Goal: Task Accomplishment & Management: Use online tool/utility

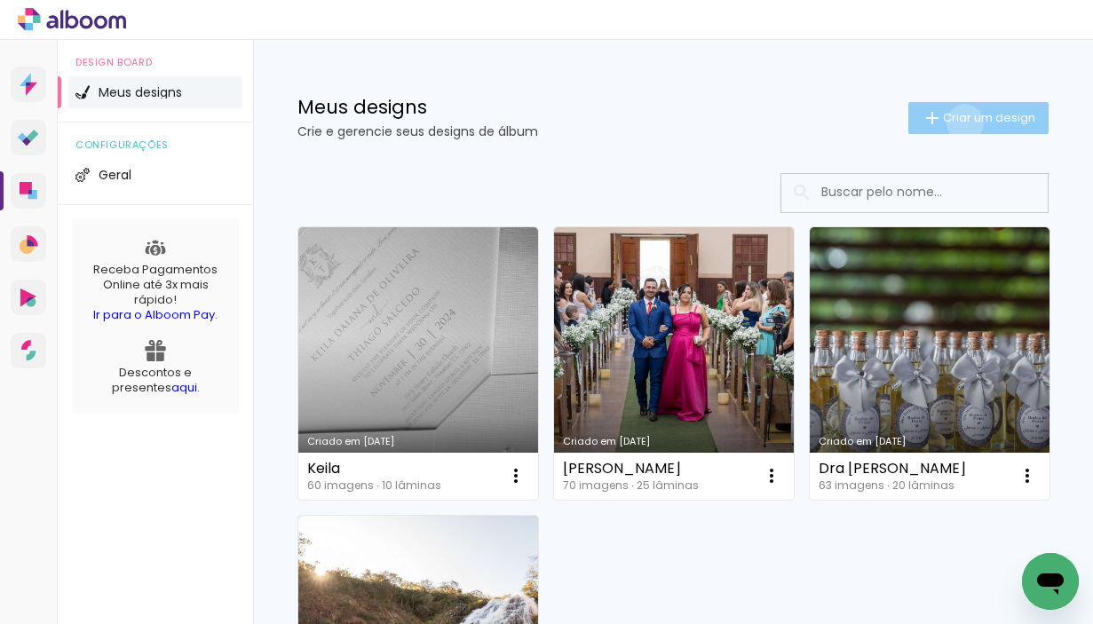
click at [948, 122] on span "Criar um design" at bounding box center [989, 118] width 92 height 12
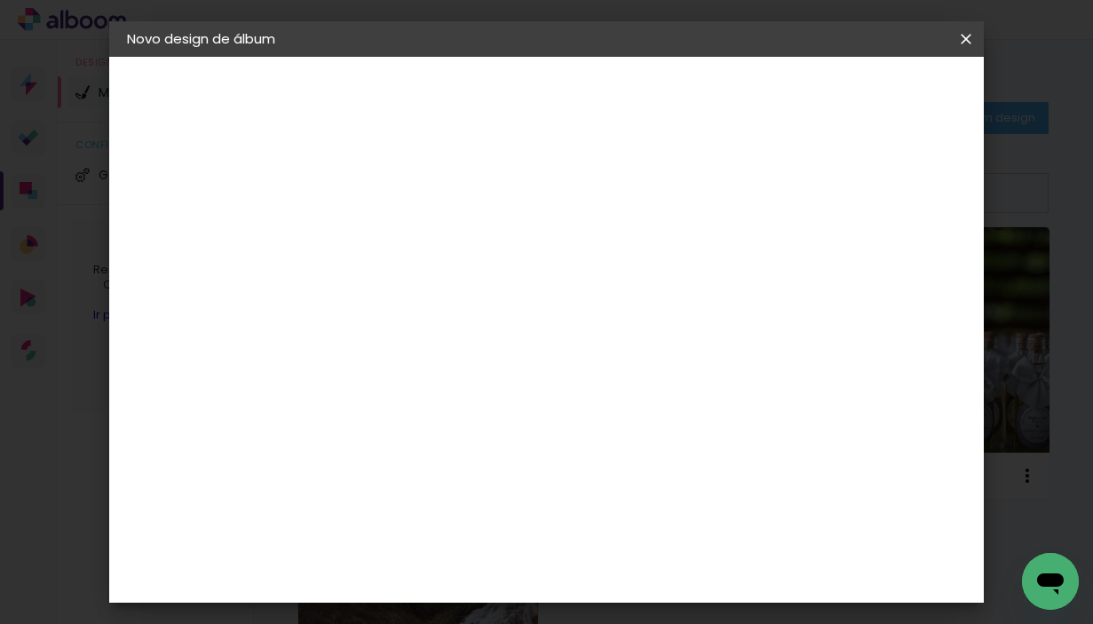
click at [417, 244] on input at bounding box center [417, 239] width 0 height 28
type input "Zi e [PERSON_NAME]"
type paper-input "Zi e [PERSON_NAME]"
click at [0, 0] on slot "Avançar" at bounding box center [0, 0] width 0 height 0
click at [0, 0] on slot "Tamanho Livre" at bounding box center [0, 0] width 0 height 0
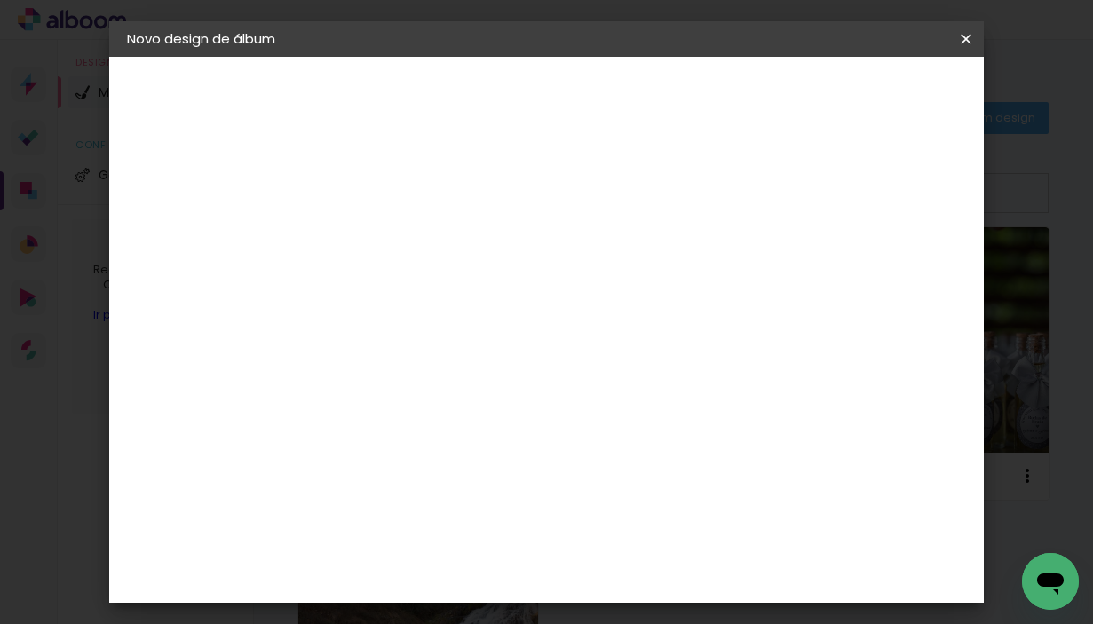
click at [0, 0] on slot "Avançar" at bounding box center [0, 0] width 0 height 0
drag, startPoint x: 362, startPoint y: 432, endPoint x: 383, endPoint y: 432, distance: 21.3
click at [383, 432] on input "30" at bounding box center [361, 434] width 46 height 27
type input "25"
type paper-input "25"
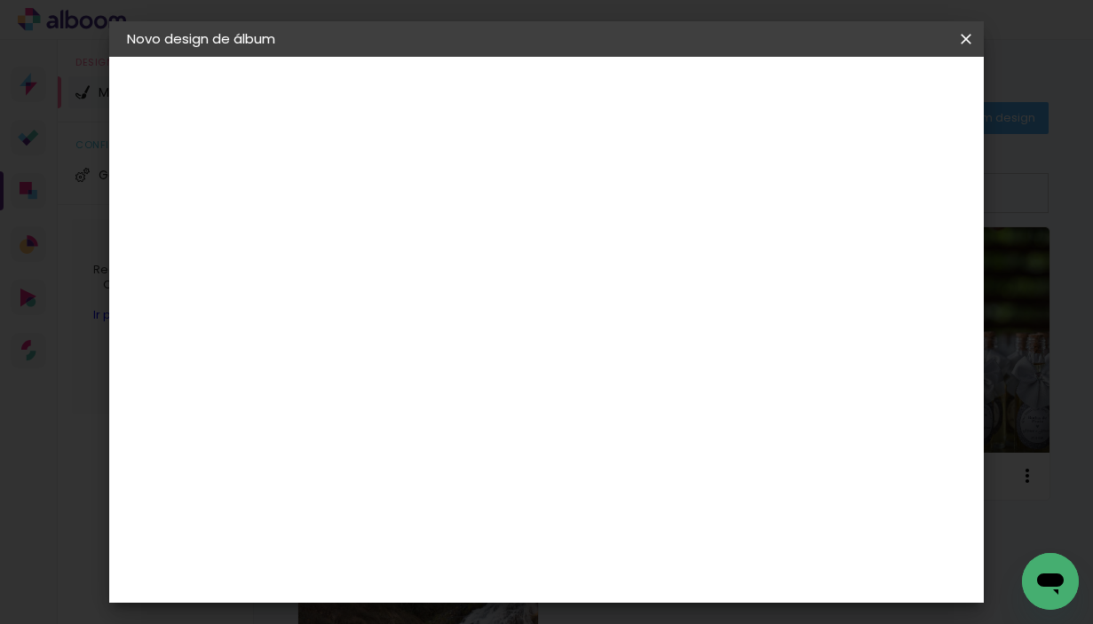
click at [898, 367] on div "30 cm cm cm mm A maioria das encadernadoras sugere 5mm de sangria." at bounding box center [619, 296] width 558 height 142
click at [855, 97] on span "Iniciar design" at bounding box center [817, 100] width 75 height 25
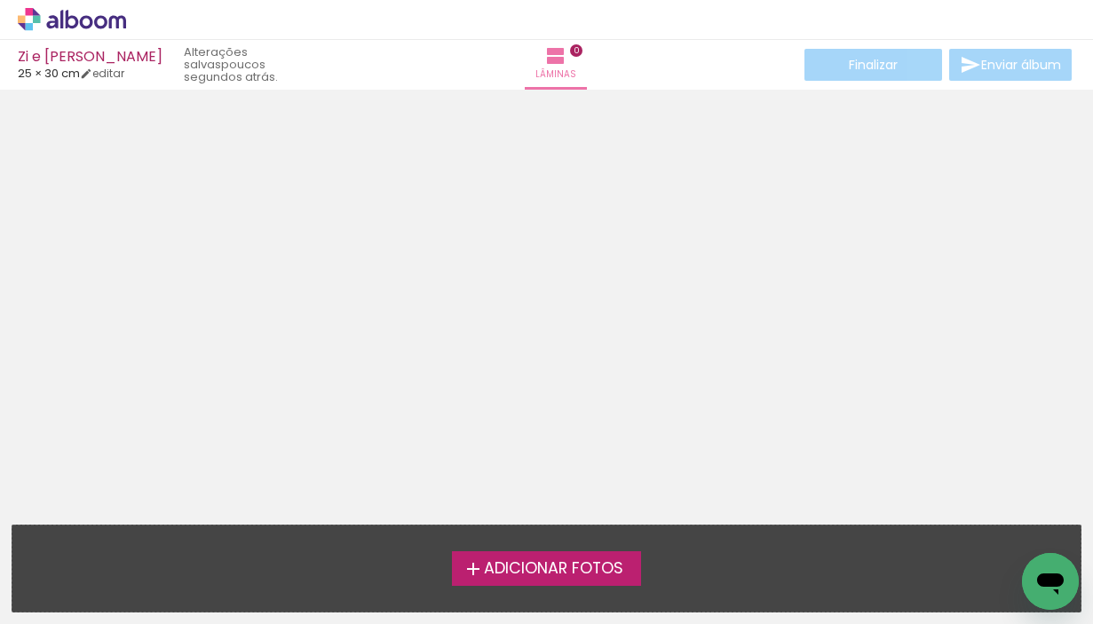
click at [623, 568] on span "Adicionar Fotos" at bounding box center [553, 569] width 139 height 16
click at [0, 0] on input "file" at bounding box center [0, 0] width 0 height 0
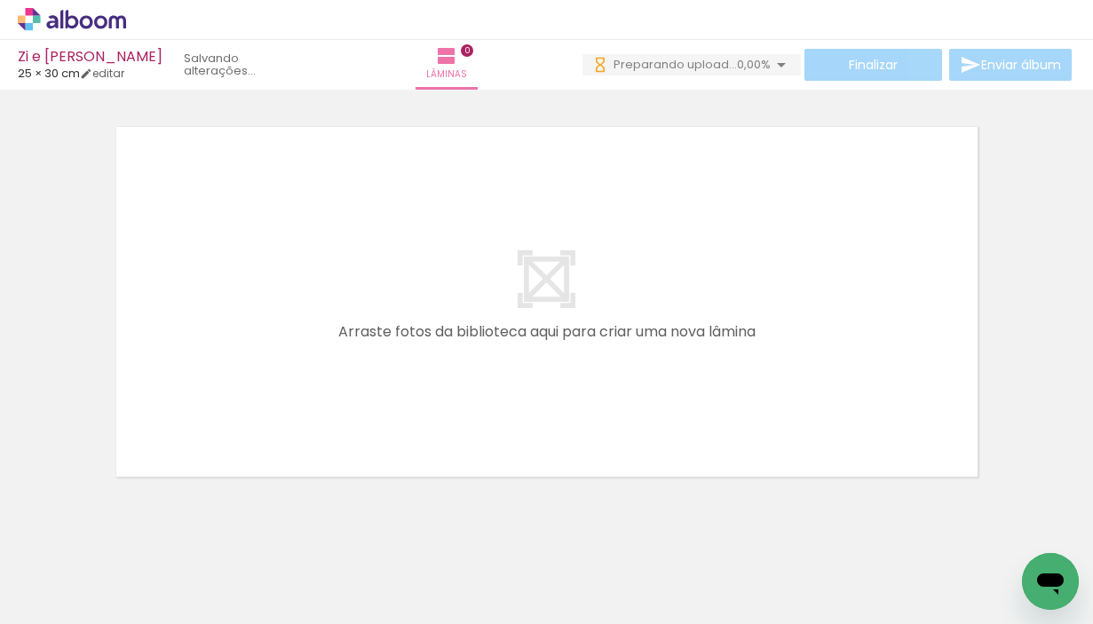
click at [780, 60] on iron-icon at bounding box center [780, 64] width 21 height 21
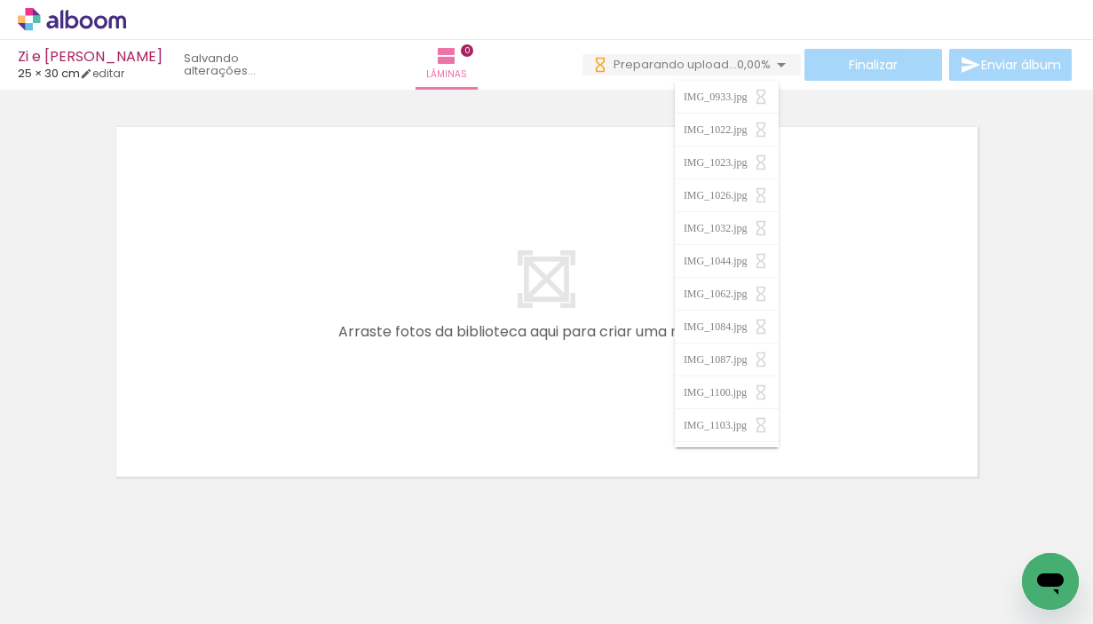
click at [779, 59] on iron-icon at bounding box center [780, 64] width 21 height 21
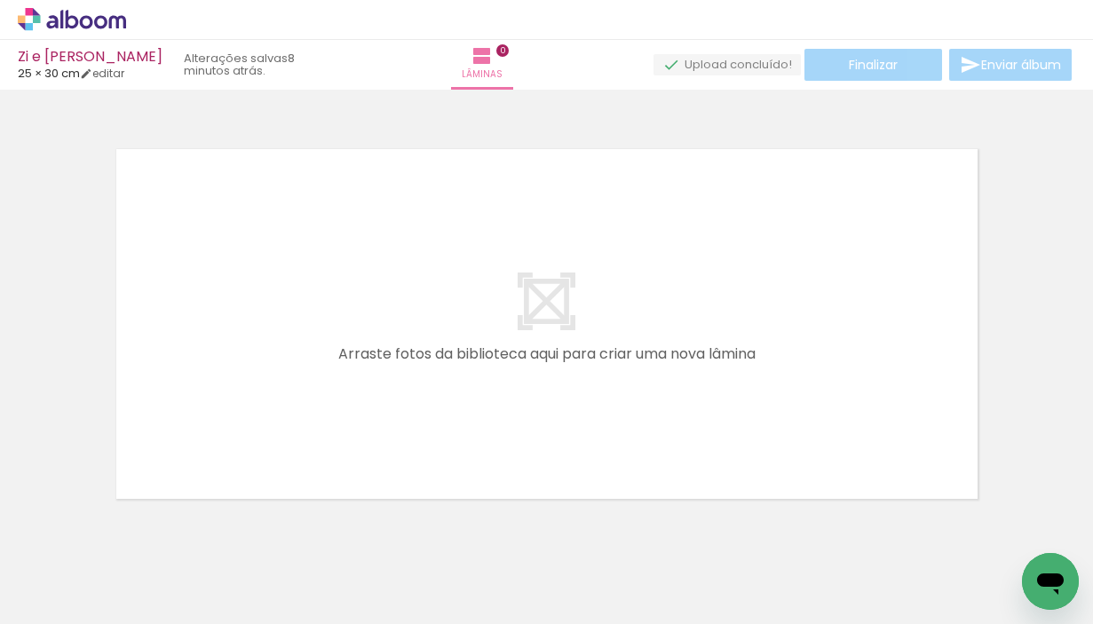
scroll to position [0, 8999]
click at [56, 596] on span "Adicionar Fotos" at bounding box center [62, 600] width 53 height 20
click at [0, 0] on input "file" at bounding box center [0, 0] width 0 height 0
click at [1029, 407] on div at bounding box center [546, 301] width 1093 height 411
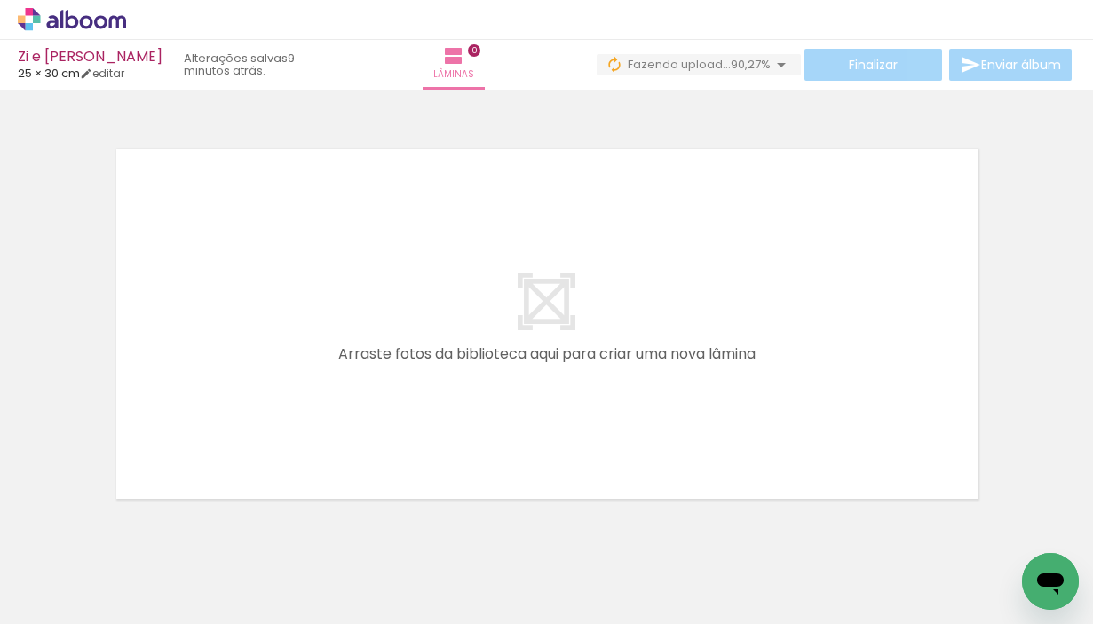
scroll to position [0, 0]
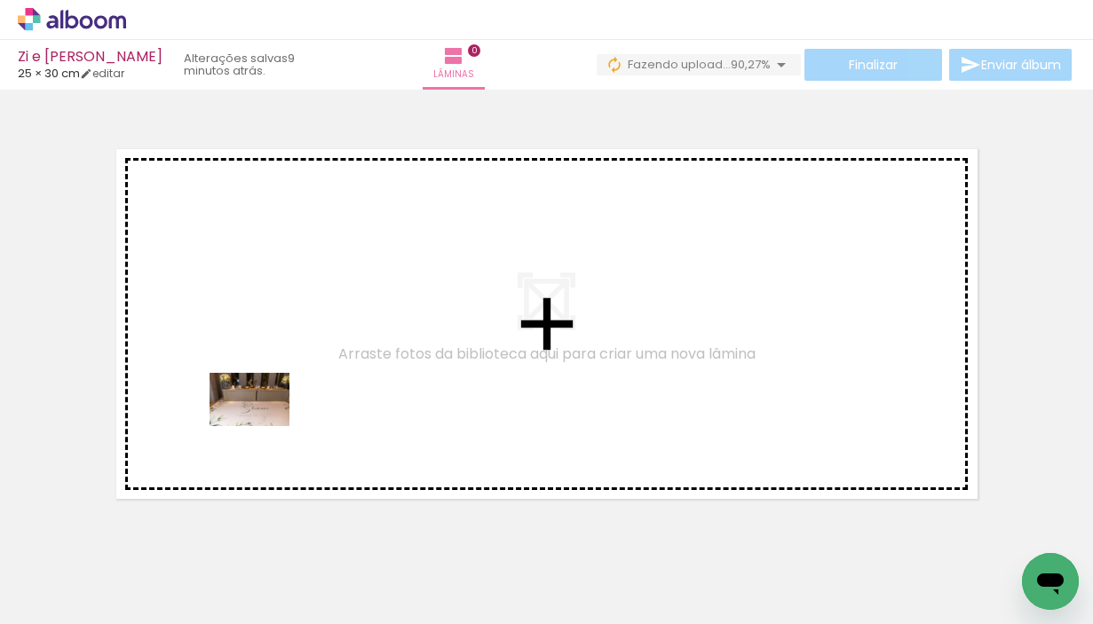
drag, startPoint x: 197, startPoint y: 574, endPoint x: 263, endPoint y: 426, distance: 162.1
click at [263, 426] on quentale-workspace at bounding box center [546, 312] width 1093 height 624
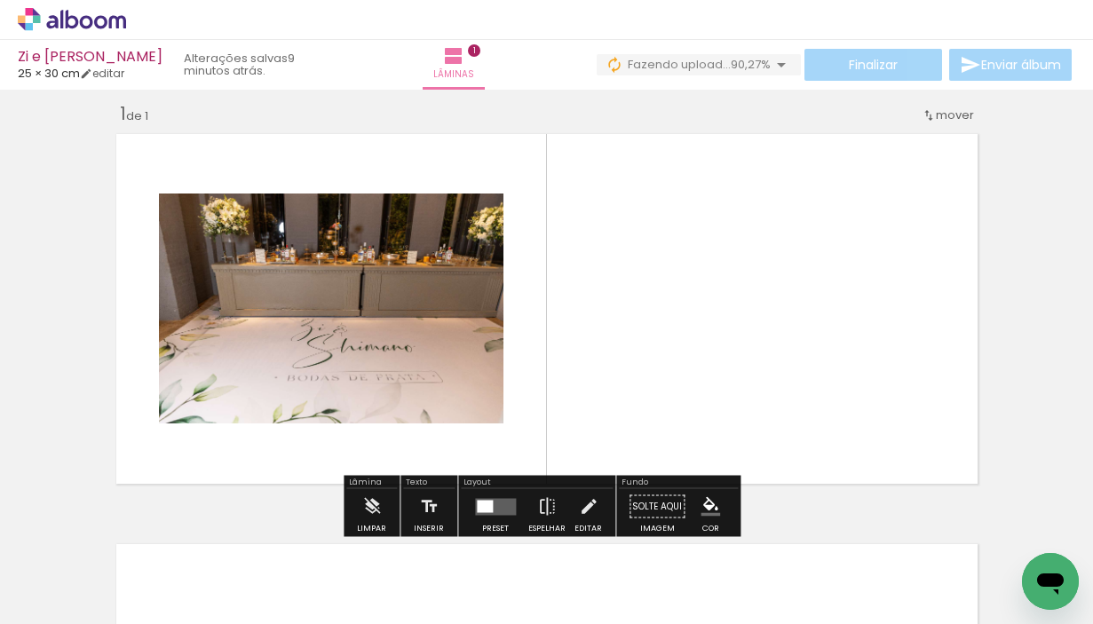
scroll to position [22, 0]
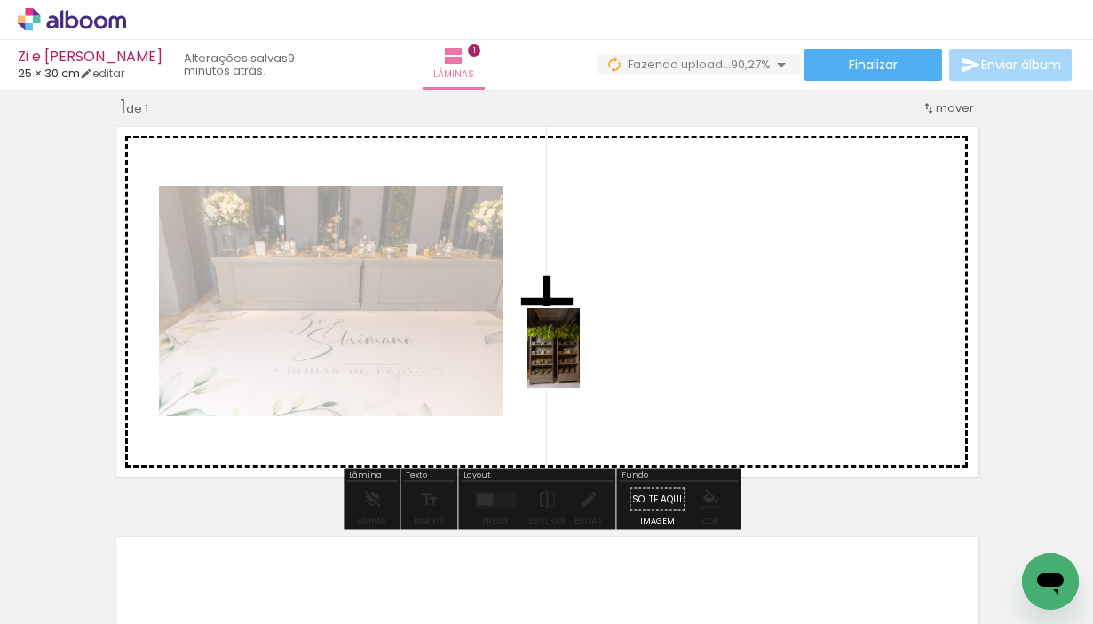
drag, startPoint x: 265, startPoint y: 574, endPoint x: 580, endPoint y: 361, distance: 380.3
click at [580, 361] on quentale-workspace at bounding box center [546, 312] width 1093 height 624
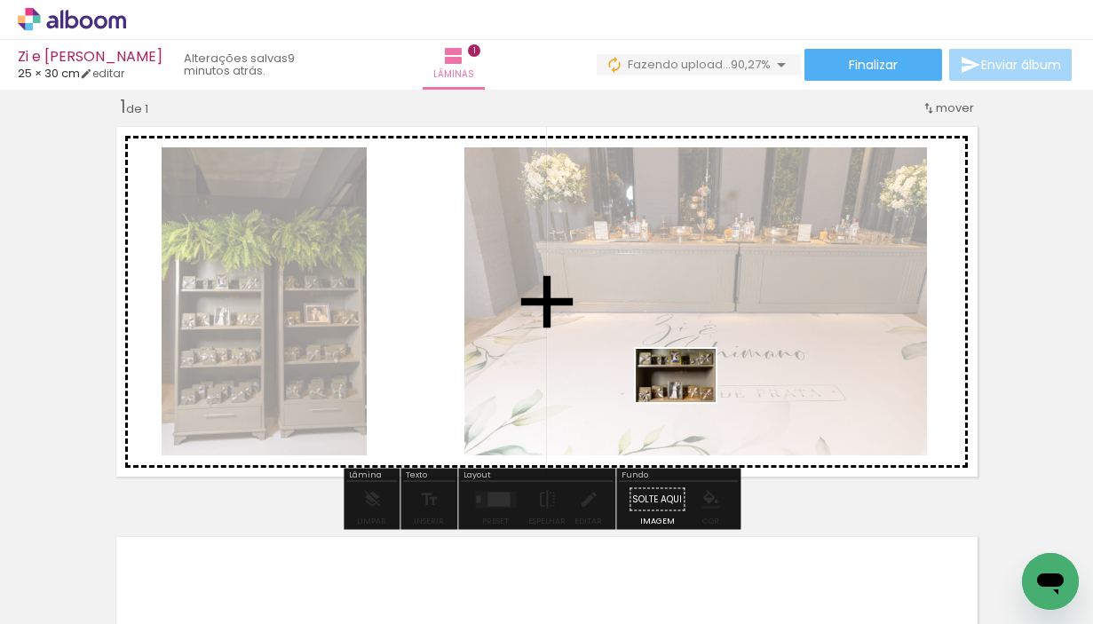
drag, startPoint x: 383, startPoint y: 570, endPoint x: 689, endPoint y: 402, distance: 349.2
click at [689, 402] on quentale-workspace at bounding box center [546, 312] width 1093 height 624
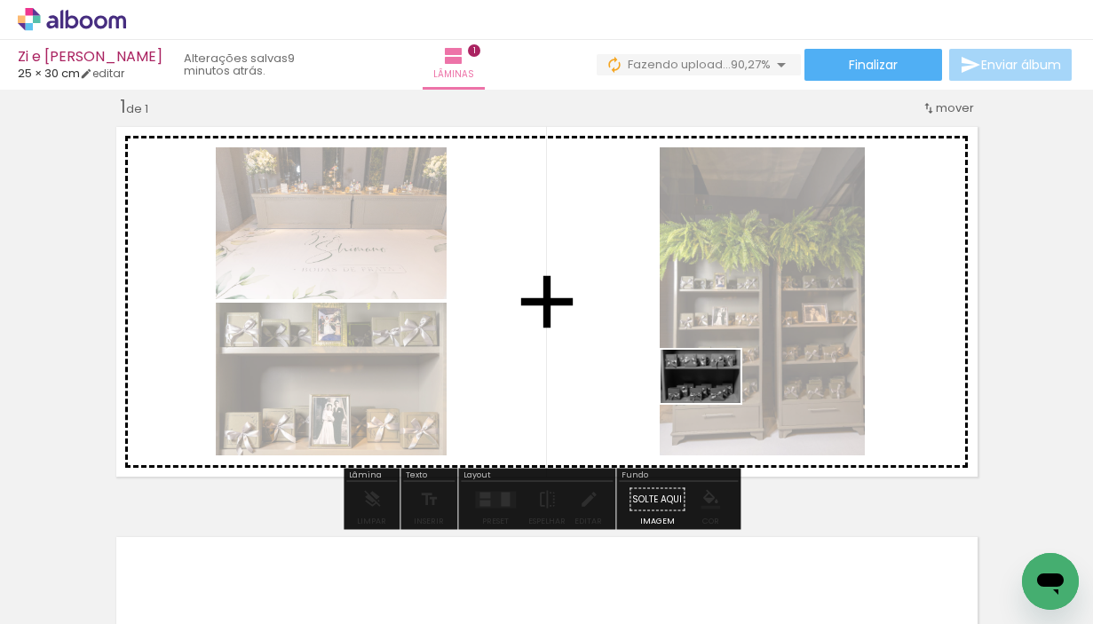
drag, startPoint x: 486, startPoint y: 567, endPoint x: 714, endPoint y: 403, distance: 281.1
click at [714, 403] on quentale-workspace at bounding box center [546, 312] width 1093 height 624
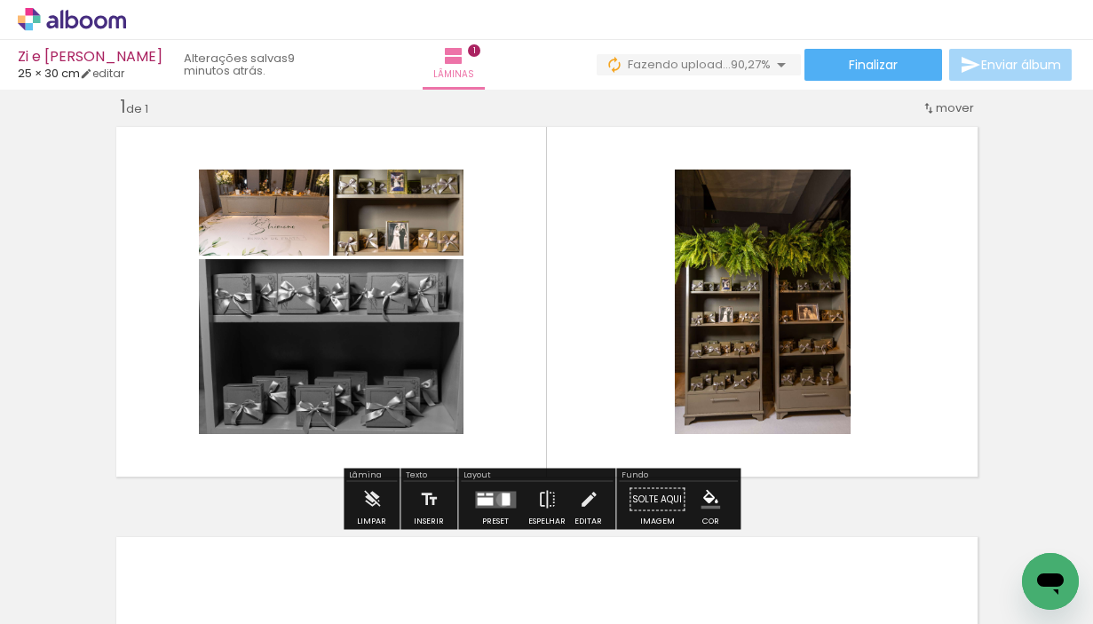
click at [501, 499] on div at bounding box center [505, 499] width 8 height 12
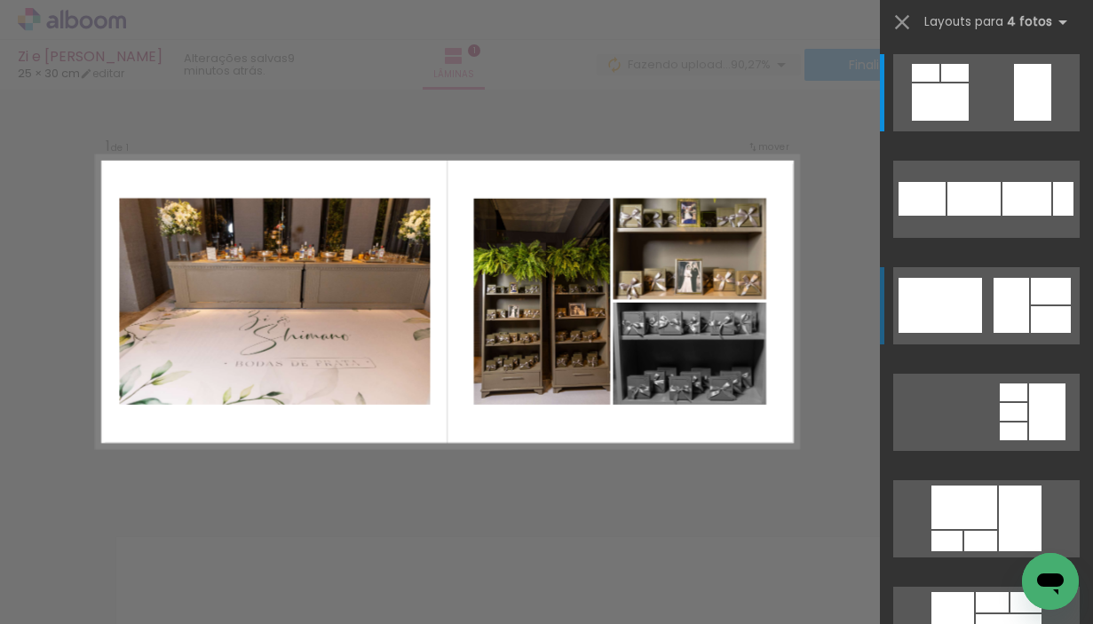
click at [968, 82] on div at bounding box center [955, 73] width 28 height 18
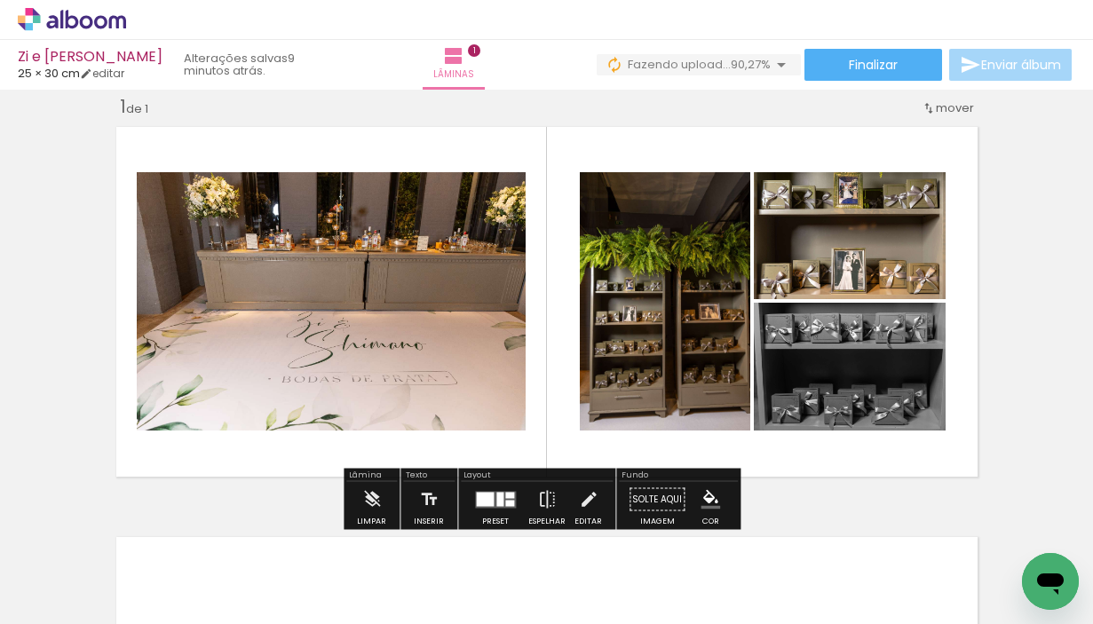
click at [477, 500] on div at bounding box center [485, 499] width 18 height 14
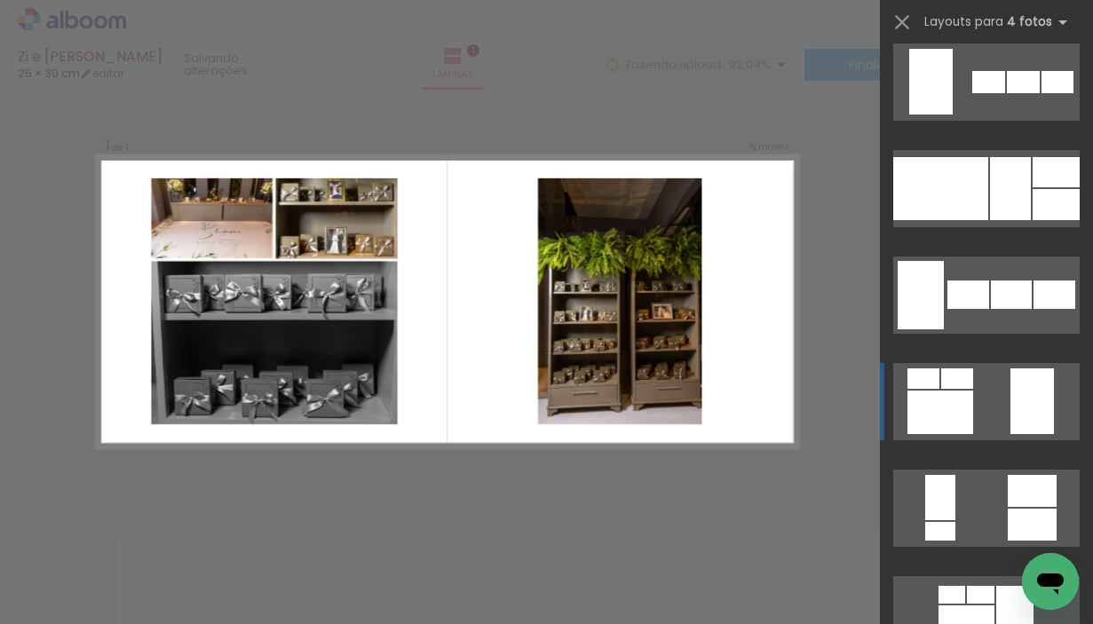
scroll to position [1496, 0]
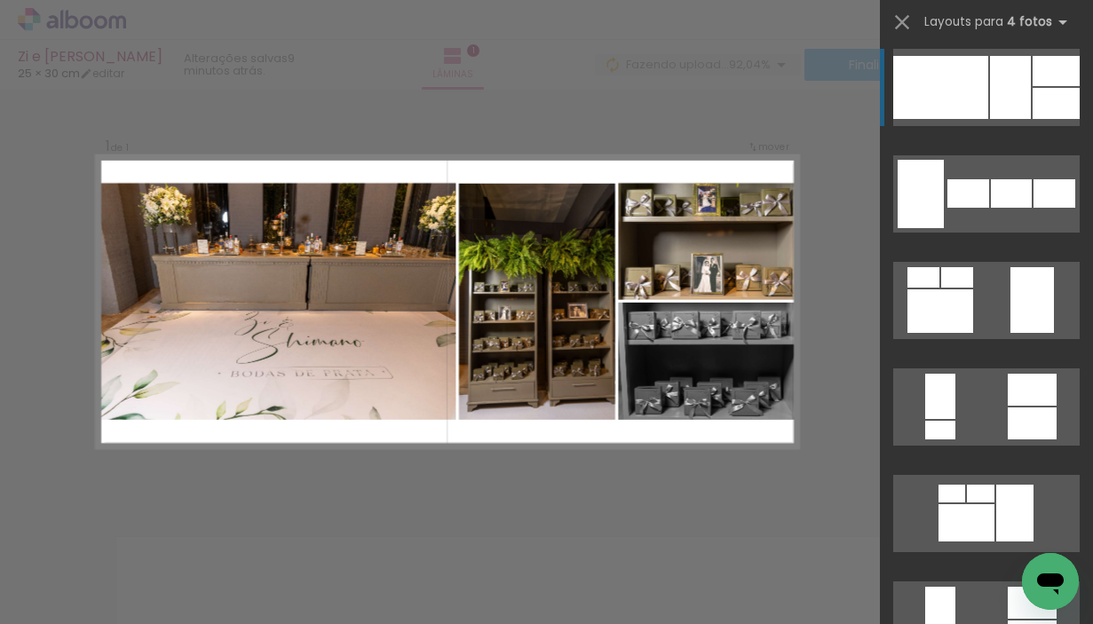
click at [1032, 91] on div at bounding box center [1055, 103] width 47 height 31
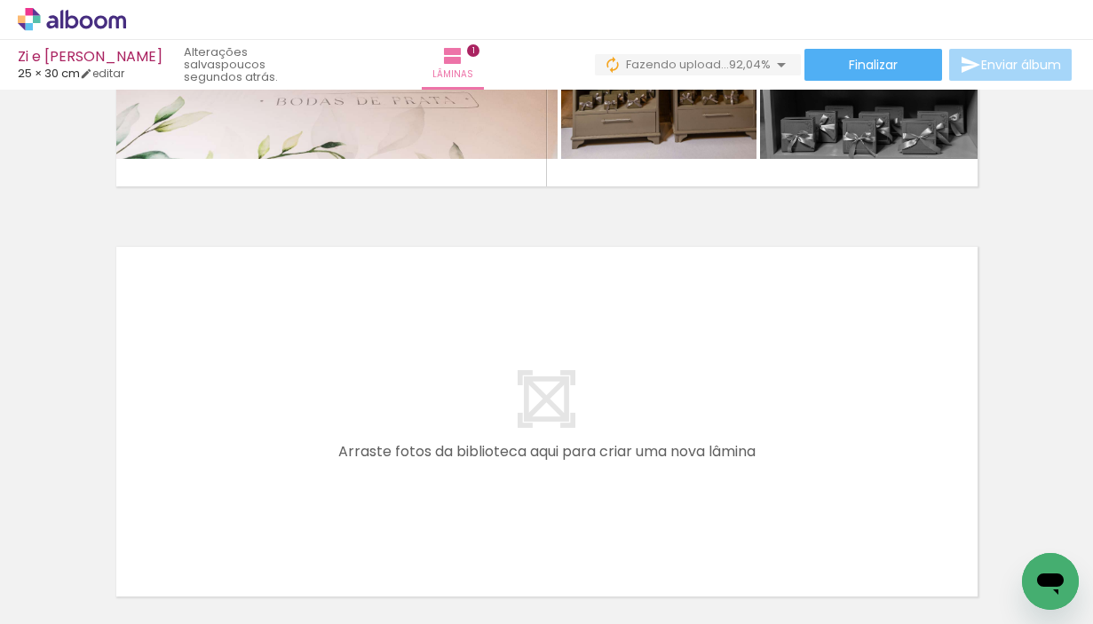
scroll to position [0, 9809]
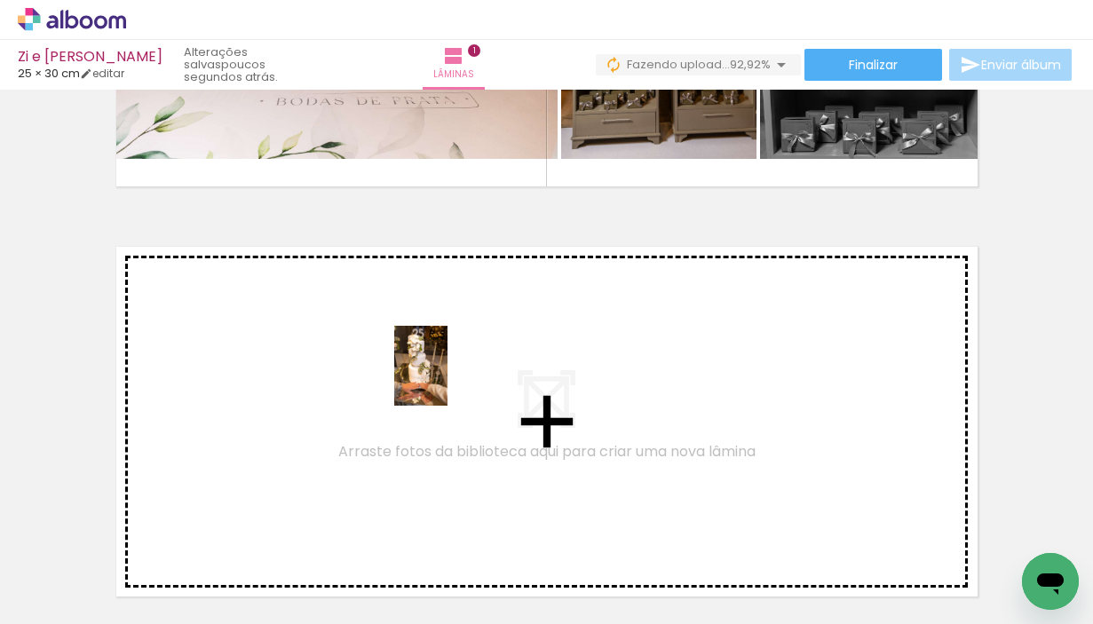
drag, startPoint x: 315, startPoint y: 564, endPoint x: 447, endPoint y: 379, distance: 227.1
click at [447, 379] on quentale-workspace at bounding box center [546, 312] width 1093 height 624
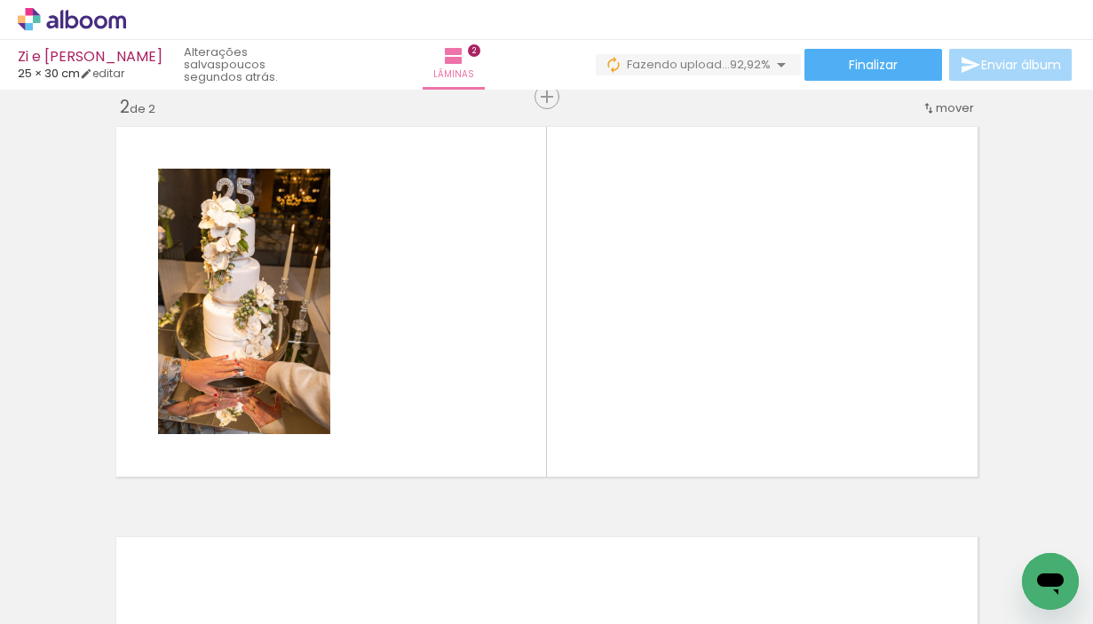
scroll to position [0, 389]
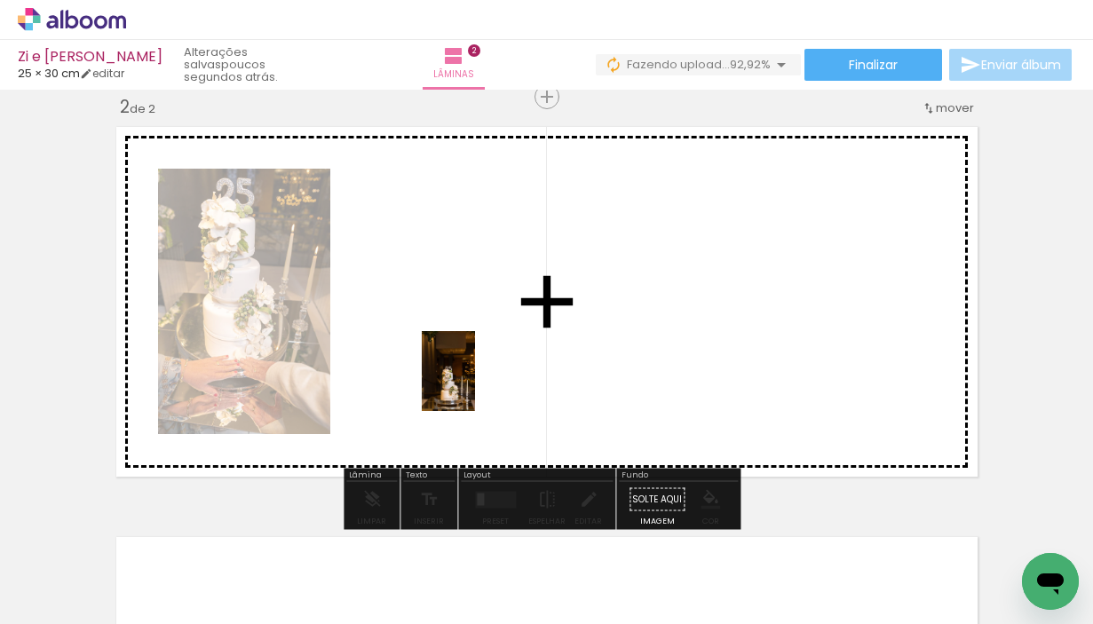
drag, startPoint x: 194, startPoint y: 577, endPoint x: 475, endPoint y: 384, distance: 340.2
click at [475, 384] on quentale-workspace at bounding box center [546, 312] width 1093 height 624
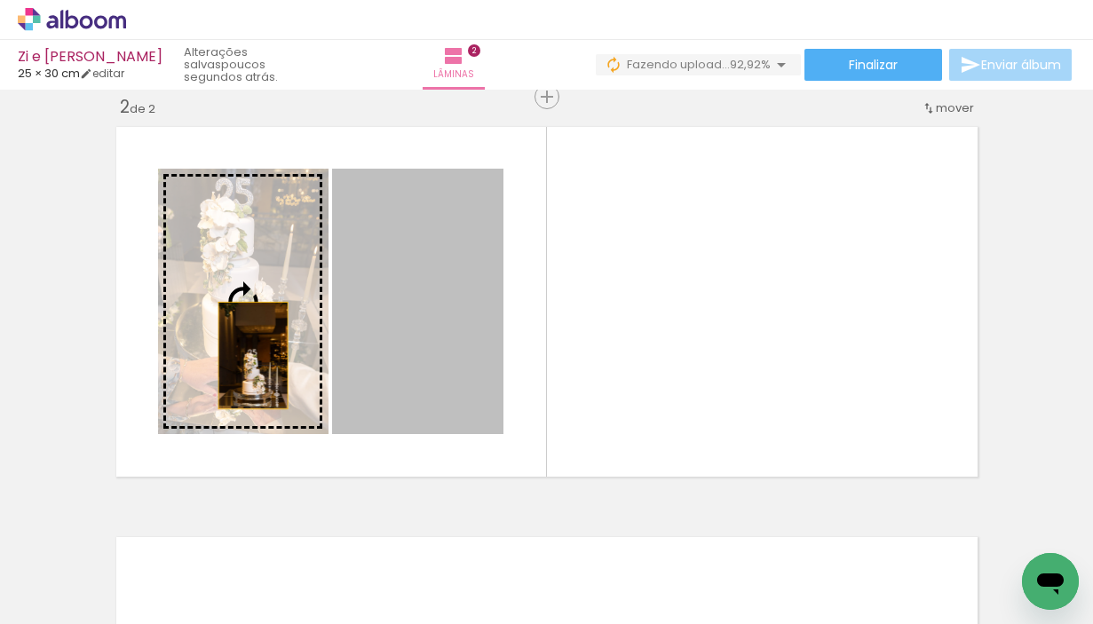
drag, startPoint x: 450, startPoint y: 367, endPoint x: 246, endPoint y: 355, distance: 204.5
click at [0, 0] on slot at bounding box center [0, 0] width 0 height 0
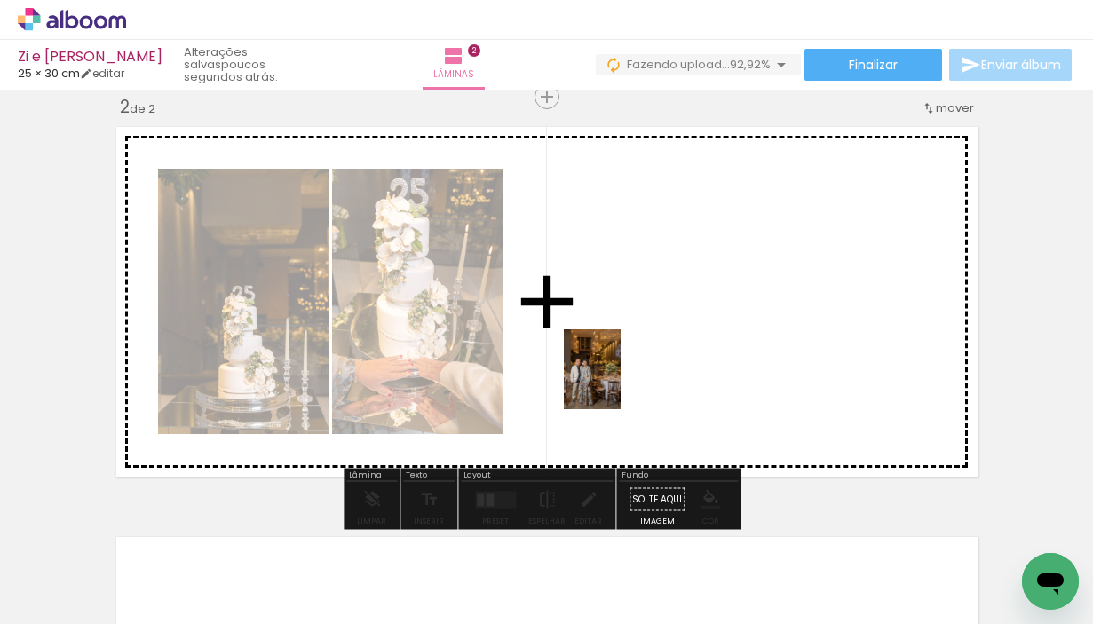
drag, startPoint x: 296, startPoint y: 588, endPoint x: 617, endPoint y: 383, distance: 381.2
click at [617, 383] on quentale-workspace at bounding box center [546, 312] width 1093 height 624
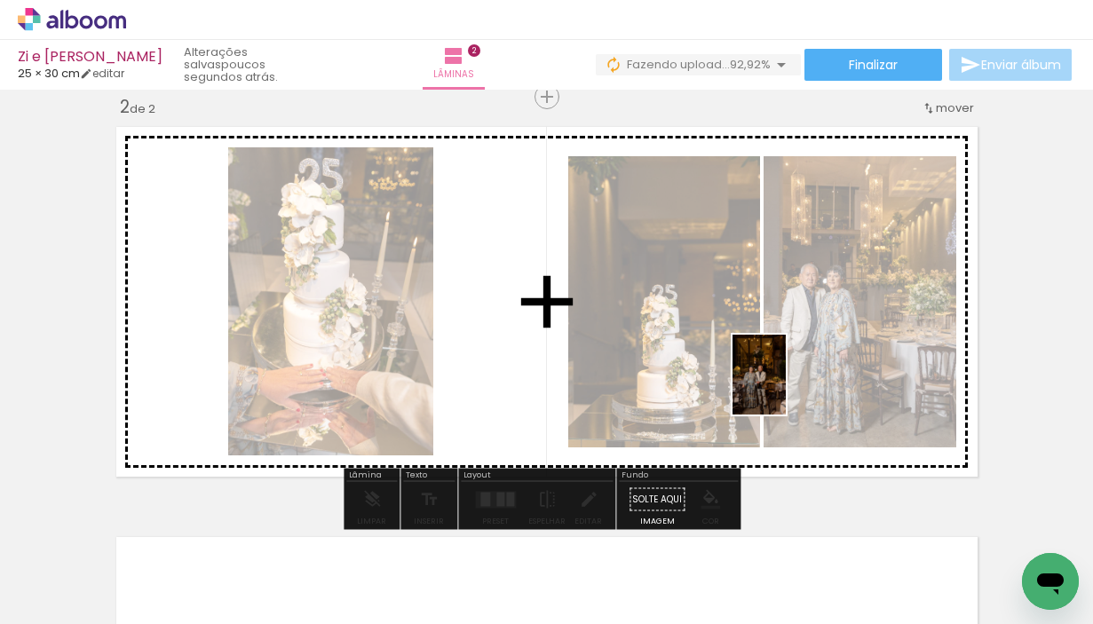
drag, startPoint x: 387, startPoint y: 565, endPoint x: 786, endPoint y: 388, distance: 435.9
click at [786, 388] on quentale-workspace at bounding box center [546, 312] width 1093 height 624
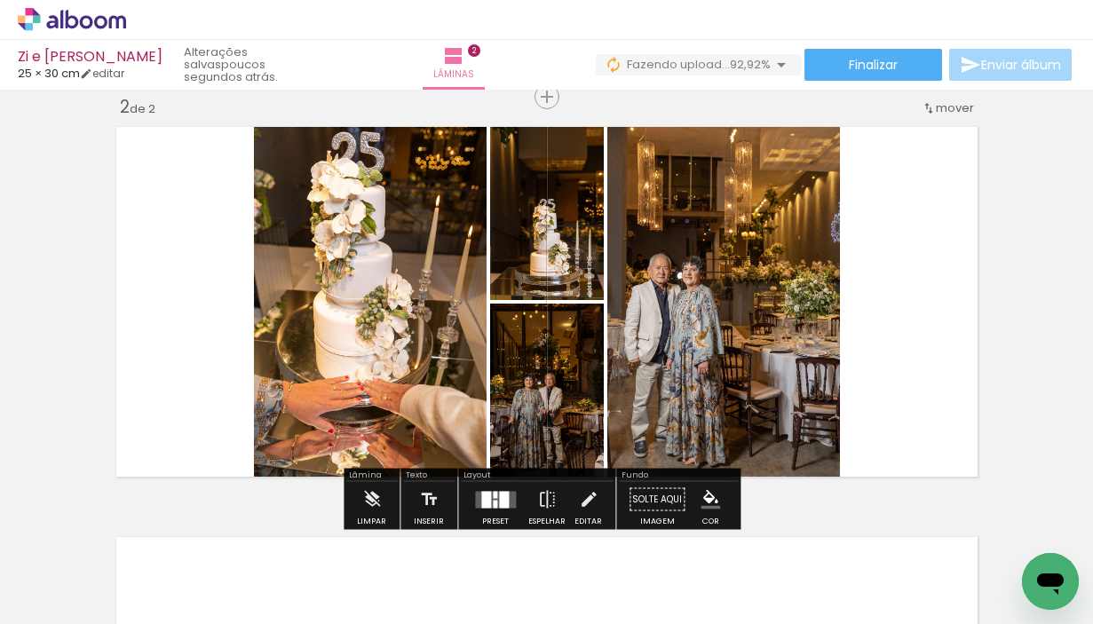
click at [499, 501] on div at bounding box center [504, 499] width 10 height 17
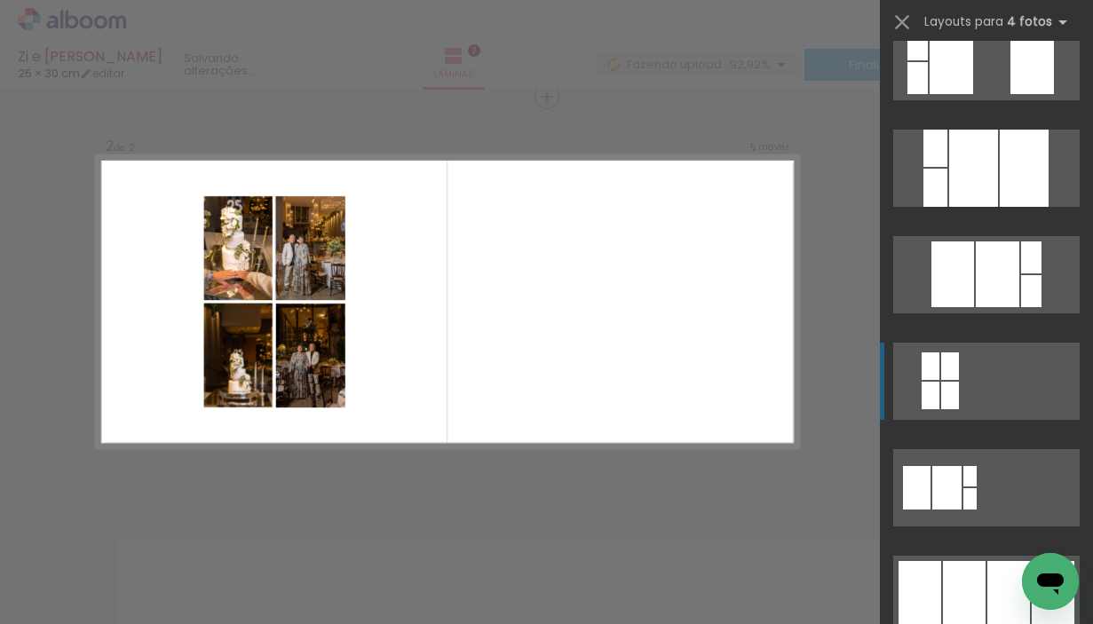
scroll to position [1078, 0]
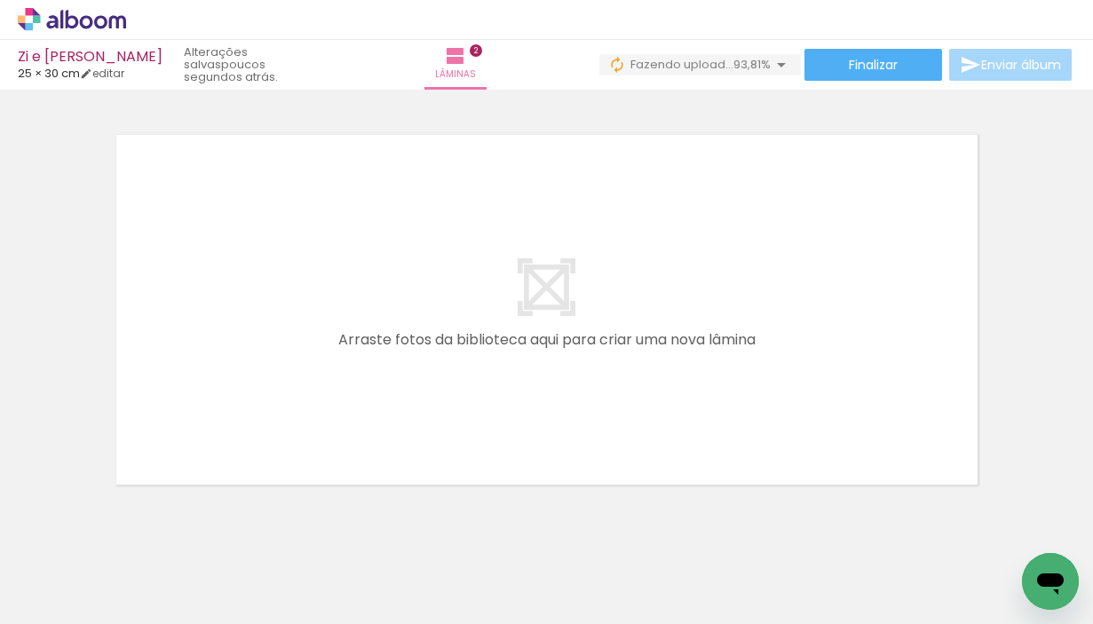
scroll to position [844, 0]
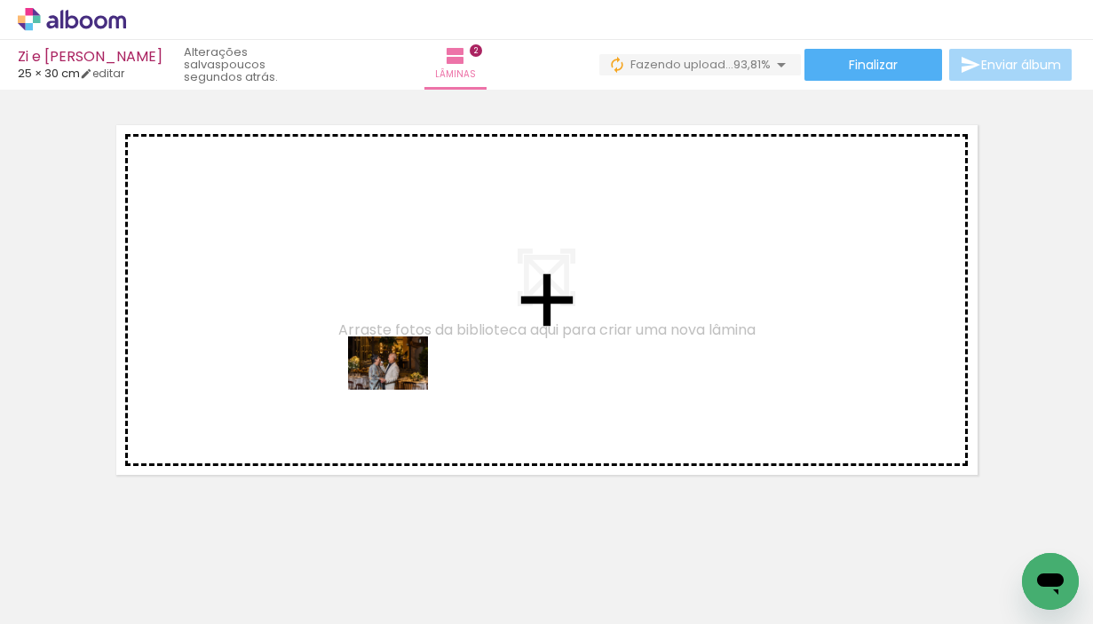
drag, startPoint x: 494, startPoint y: 570, endPoint x: 423, endPoint y: 399, distance: 184.6
click at [401, 390] on quentale-workspace at bounding box center [546, 312] width 1093 height 624
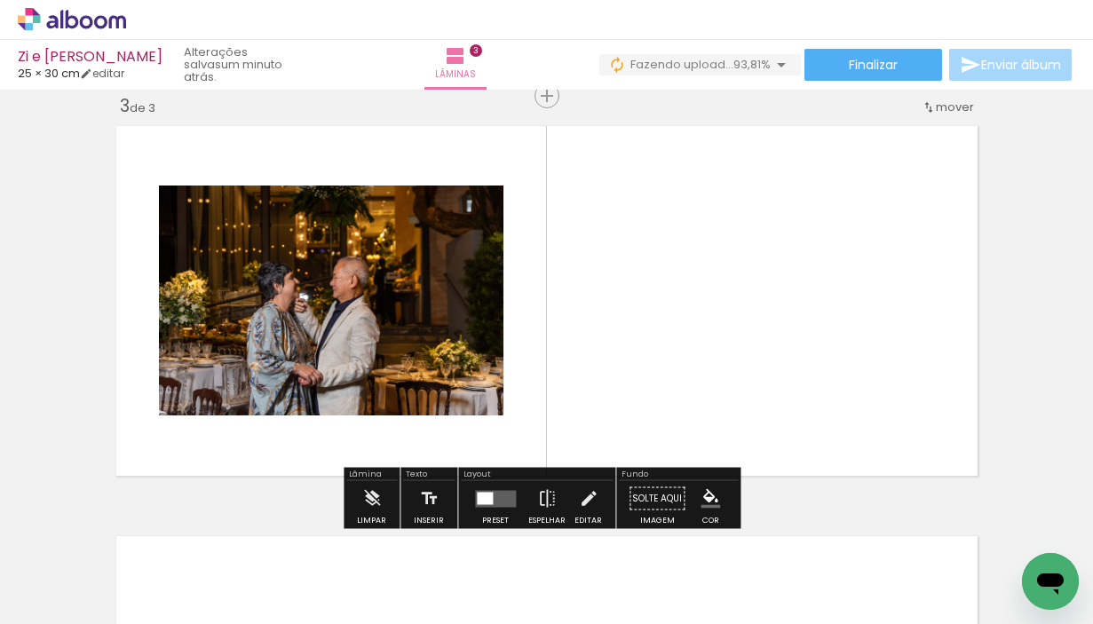
scroll to position [842, 0]
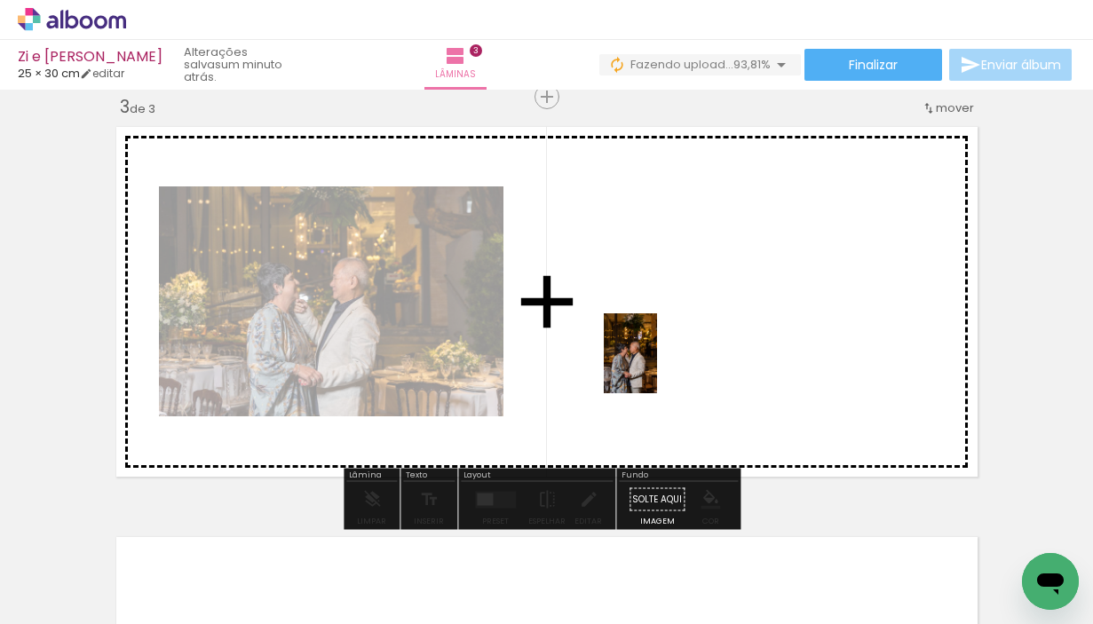
drag, startPoint x: 588, startPoint y: 565, endPoint x: 657, endPoint y: 367, distance: 210.2
click at [657, 367] on quentale-workspace at bounding box center [546, 312] width 1093 height 624
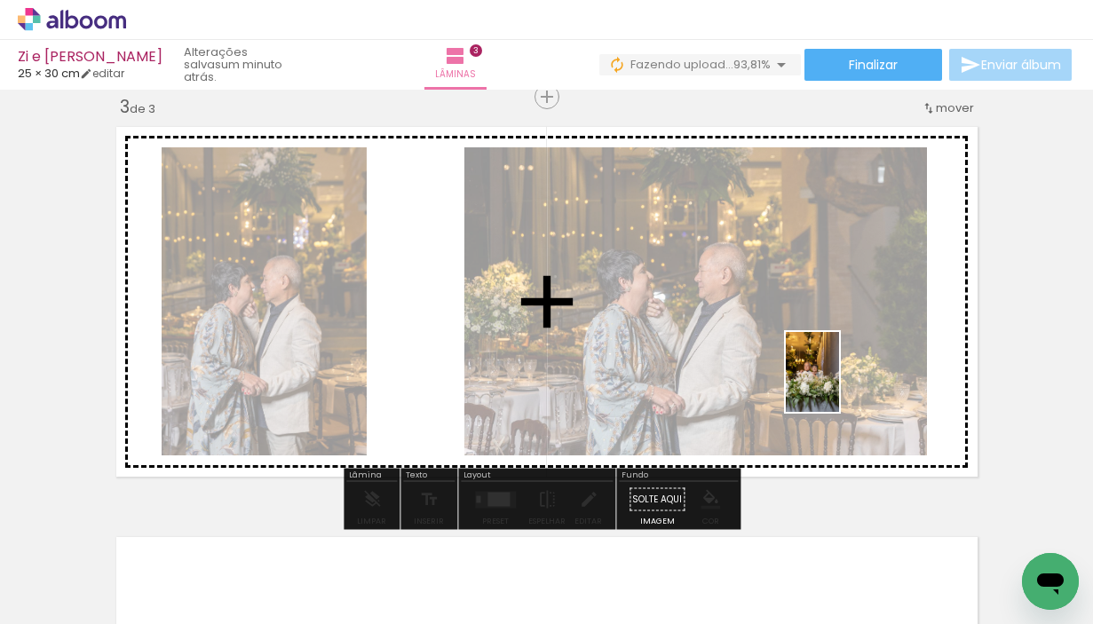
drag, startPoint x: 786, startPoint y: 592, endPoint x: 839, endPoint y: 385, distance: 213.6
click at [839, 385] on quentale-workspace at bounding box center [546, 312] width 1093 height 624
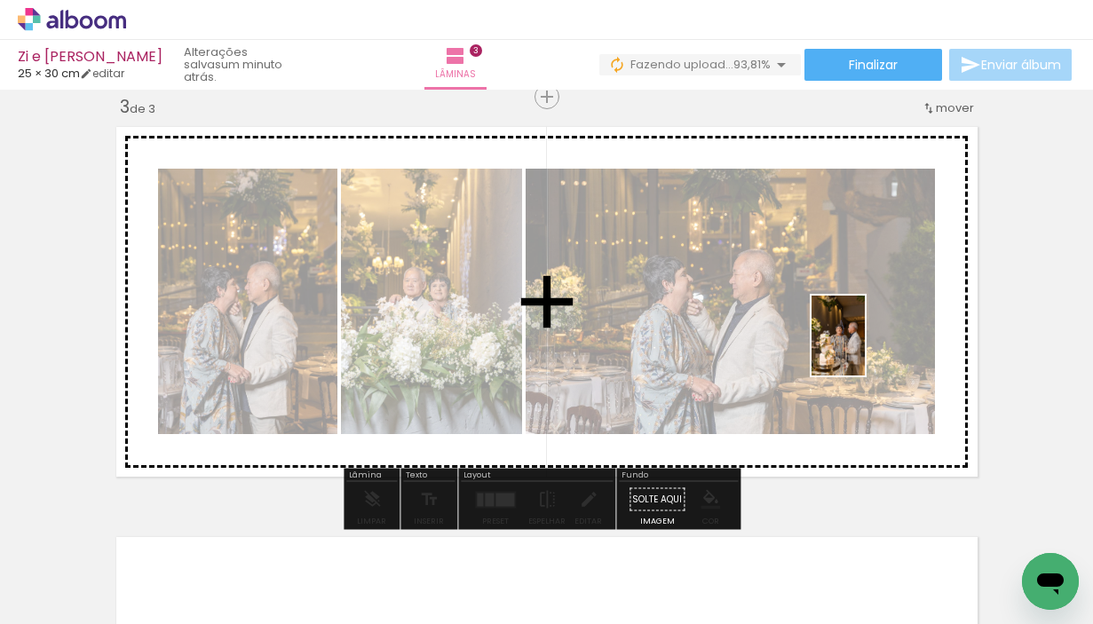
drag, startPoint x: 888, startPoint y: 579, endPoint x: 865, endPoint y: 347, distance: 232.9
click at [865, 347] on quentale-workspace at bounding box center [546, 312] width 1093 height 624
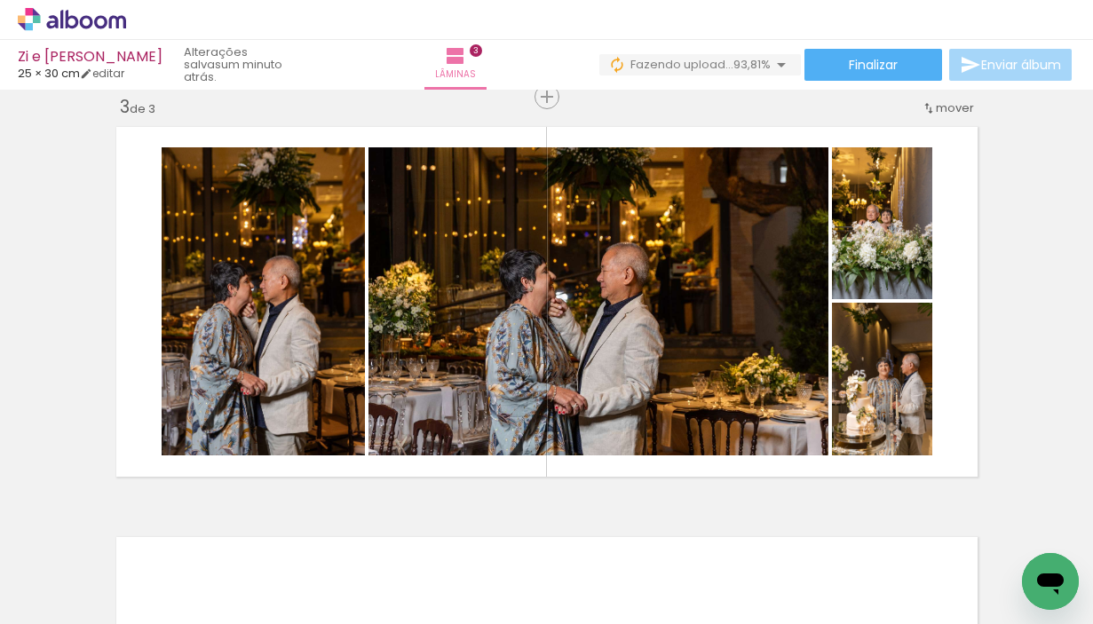
scroll to position [0, 867]
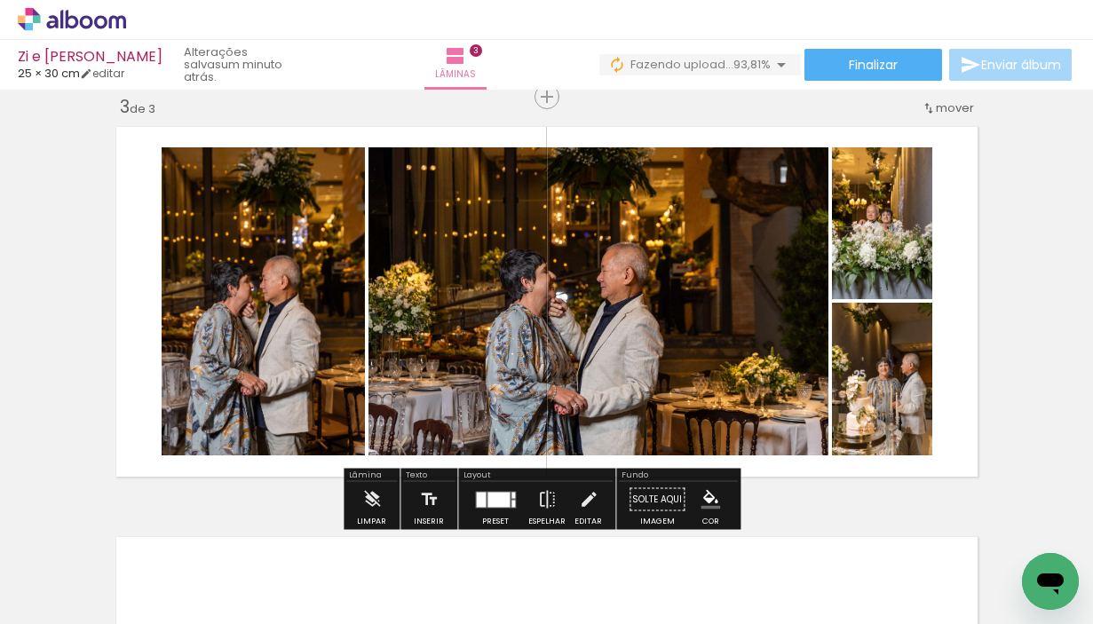
click at [490, 500] on div at bounding box center [498, 499] width 22 height 15
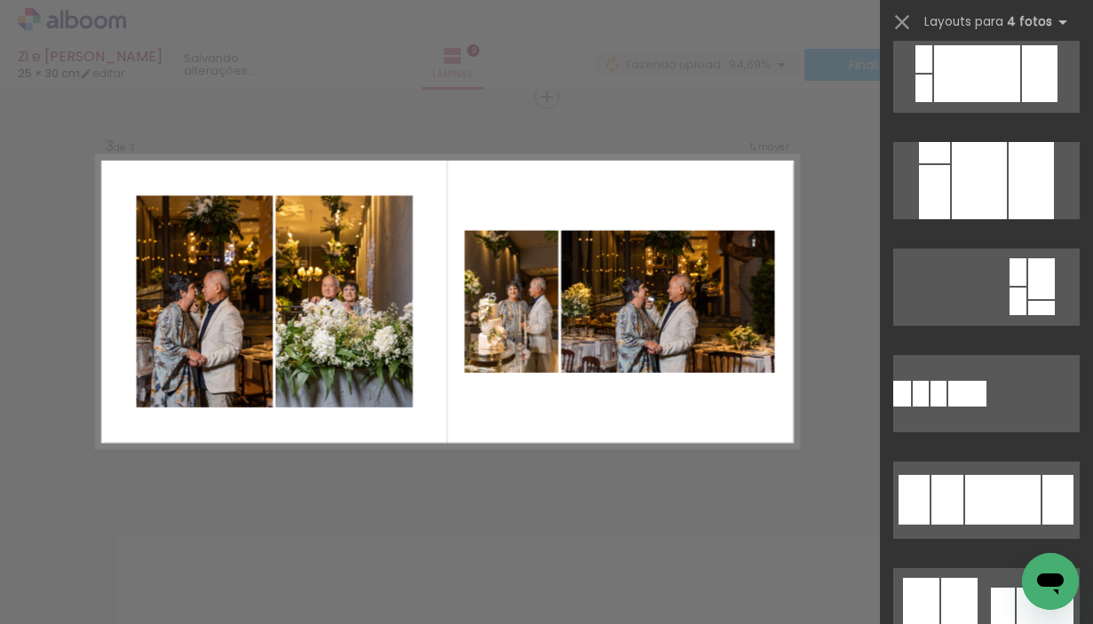
scroll to position [1483, 0]
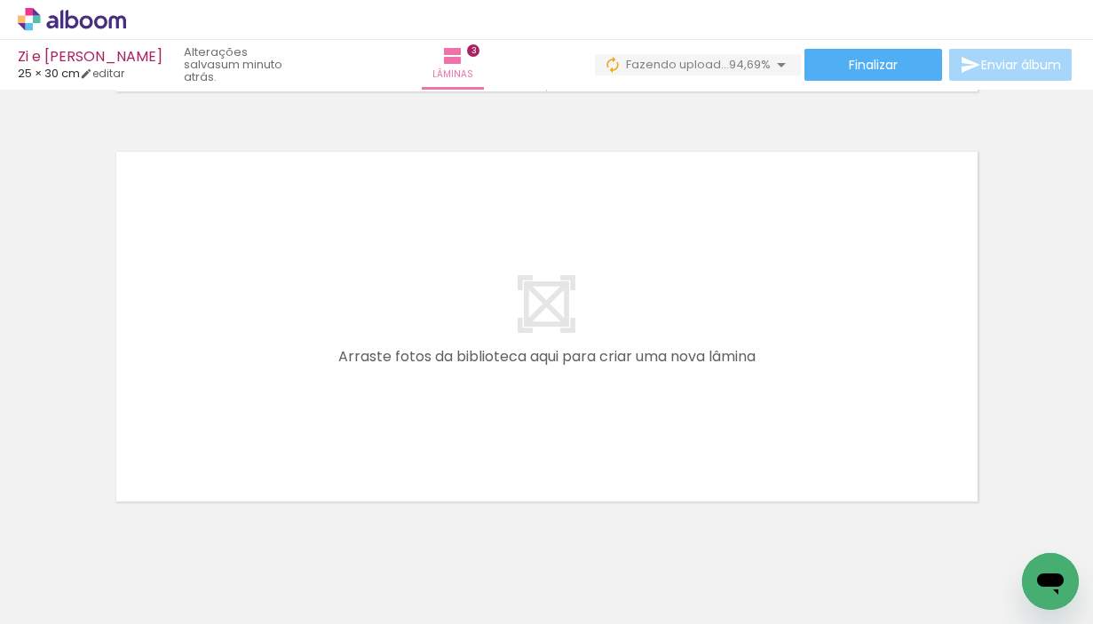
scroll to position [1251, 0]
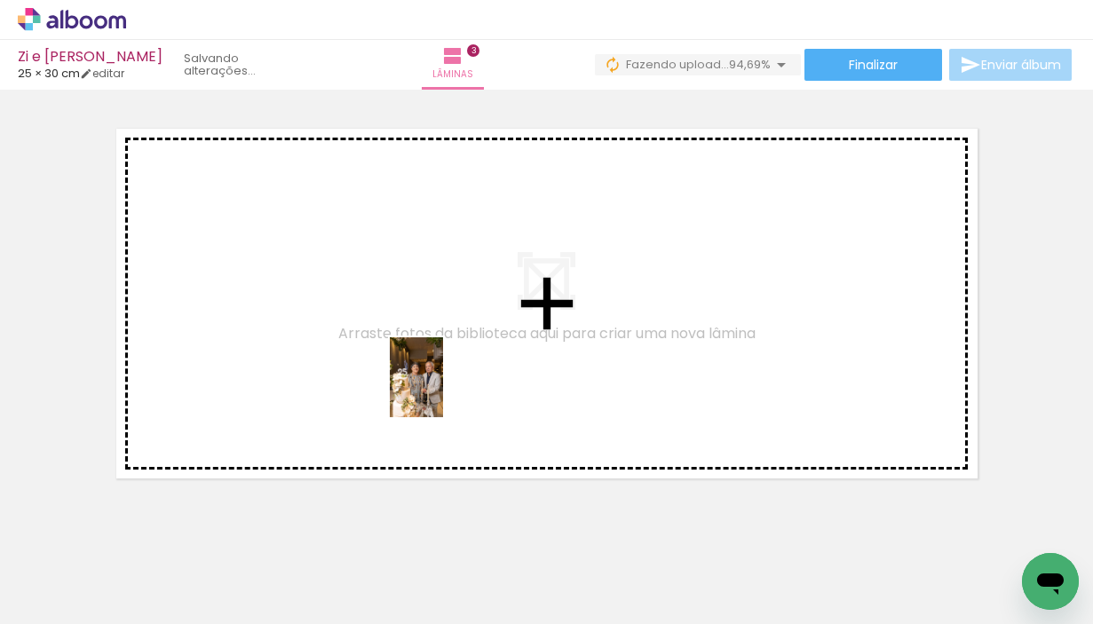
drag, startPoint x: 485, startPoint y: 472, endPoint x: 443, endPoint y: 391, distance: 91.7
click at [443, 391] on quentale-workspace at bounding box center [546, 312] width 1093 height 624
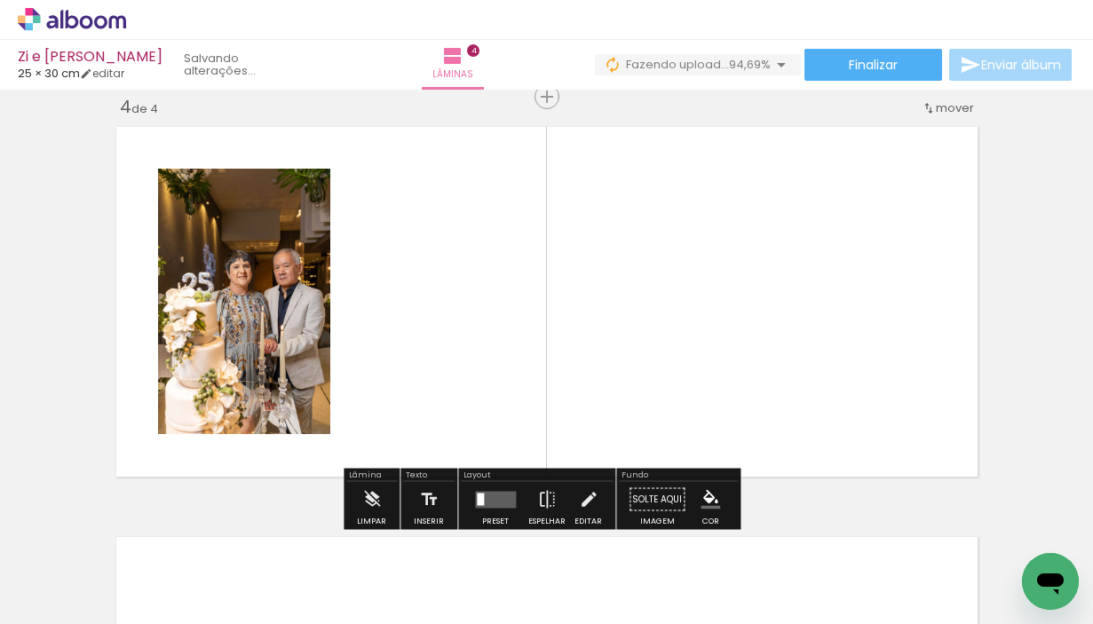
scroll to position [1252, 0]
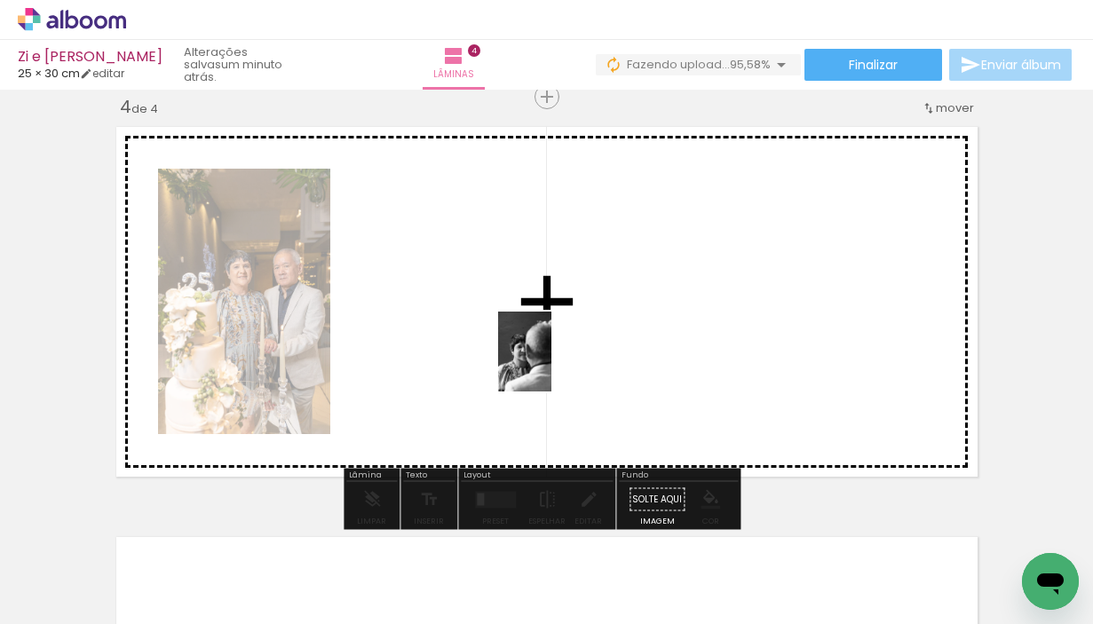
drag, startPoint x: 605, startPoint y: 564, endPoint x: 551, endPoint y: 365, distance: 206.1
click at [551, 365] on quentale-workspace at bounding box center [546, 312] width 1093 height 624
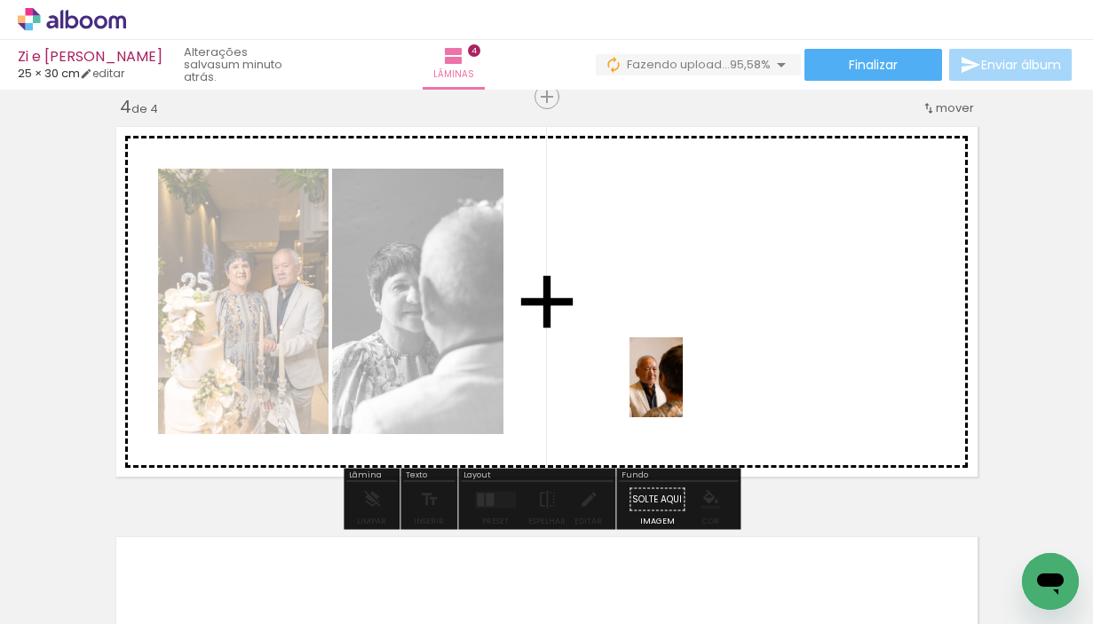
drag, startPoint x: 699, startPoint y: 582, endPoint x: 683, endPoint y: 390, distance: 193.3
click at [683, 390] on quentale-workspace at bounding box center [546, 312] width 1093 height 624
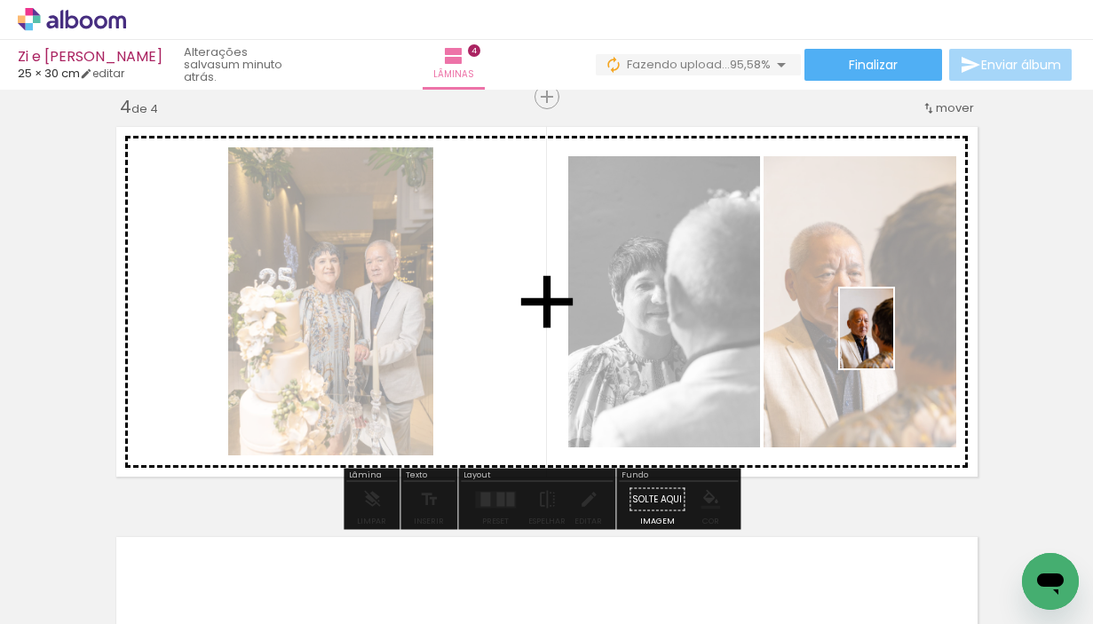
drag, startPoint x: 824, startPoint y: 571, endPoint x: 893, endPoint y: 341, distance: 240.1
click at [893, 341] on quentale-workspace at bounding box center [546, 312] width 1093 height 624
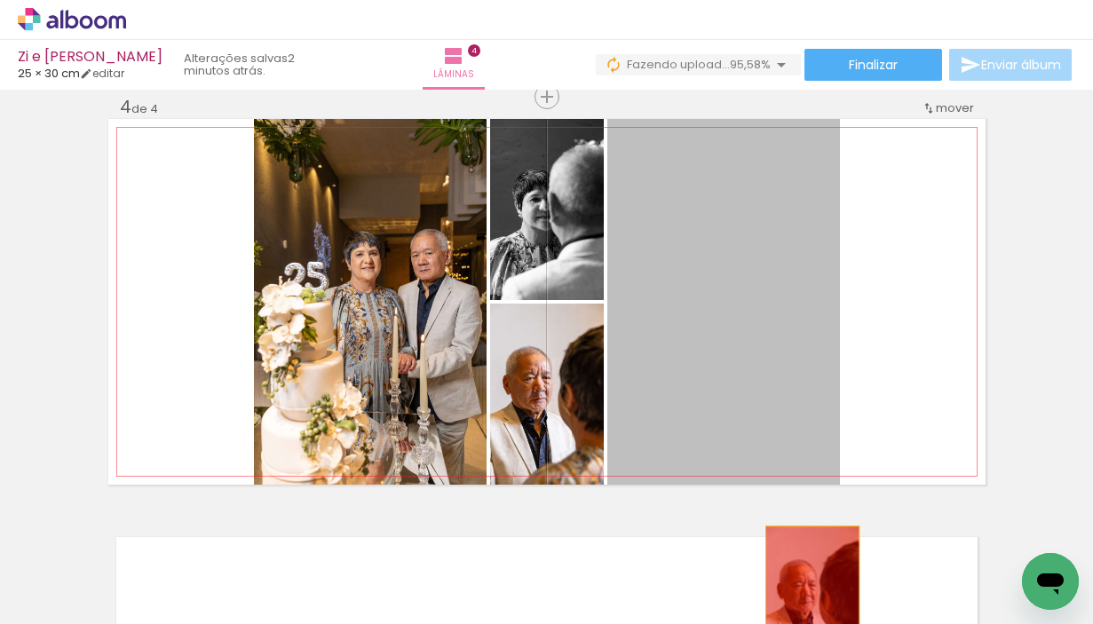
drag, startPoint x: 728, startPoint y: 344, endPoint x: 805, endPoint y: 599, distance: 267.0
click at [805, 599] on quentale-workspace at bounding box center [546, 312] width 1093 height 624
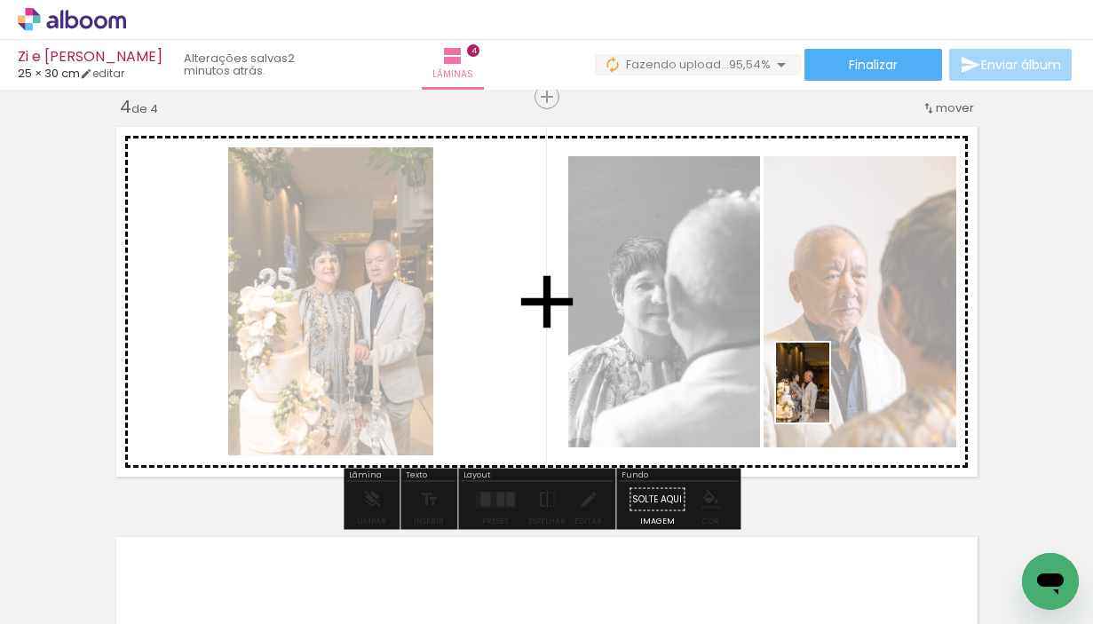
drag, startPoint x: 811, startPoint y: 589, endPoint x: 829, endPoint y: 395, distance: 195.2
click at [829, 395] on quentale-workspace at bounding box center [546, 312] width 1093 height 624
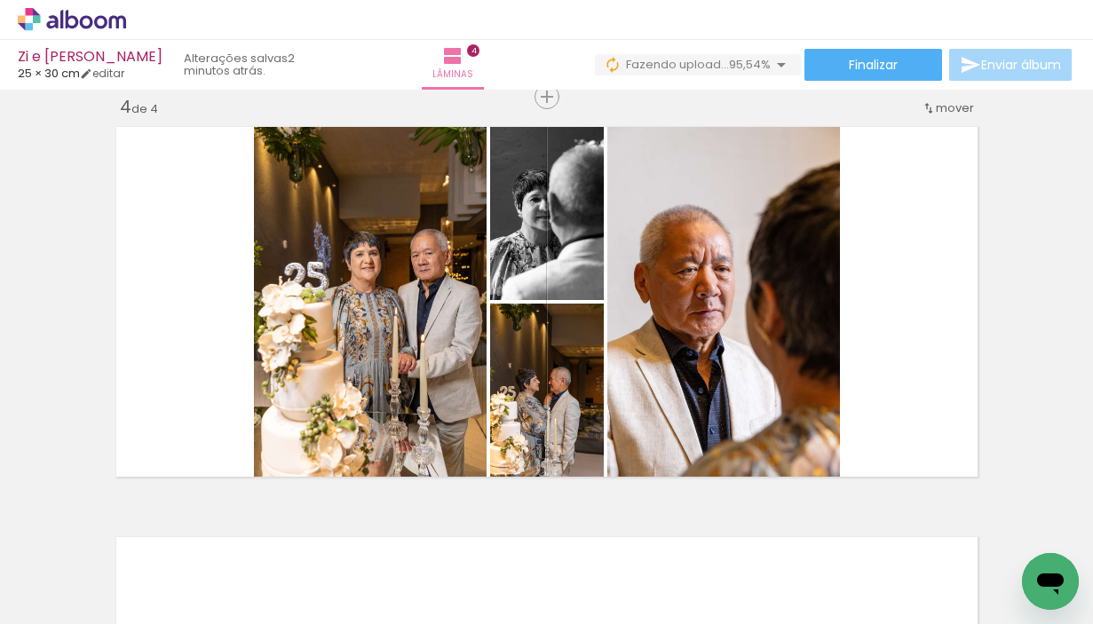
scroll to position [0, 1354]
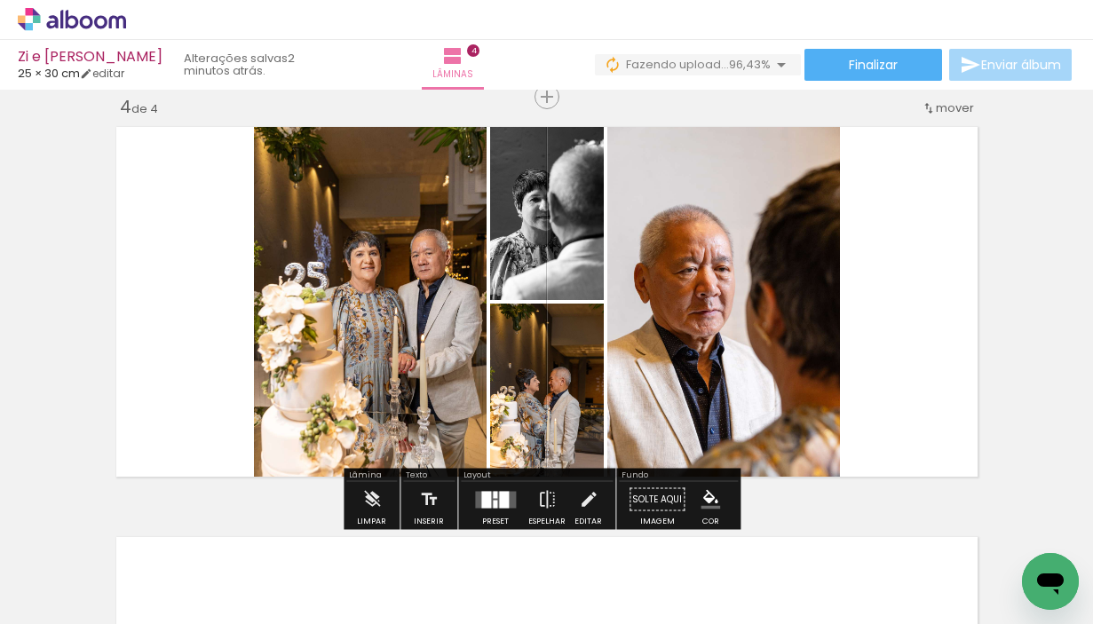
click at [486, 494] on div at bounding box center [486, 499] width 10 height 17
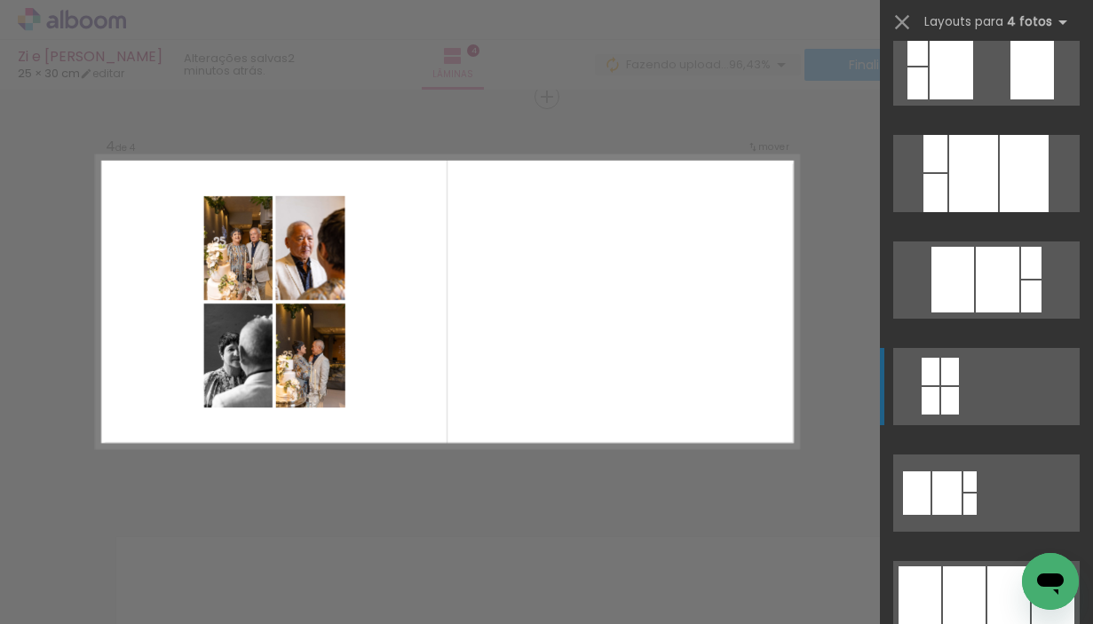
scroll to position [904, 0]
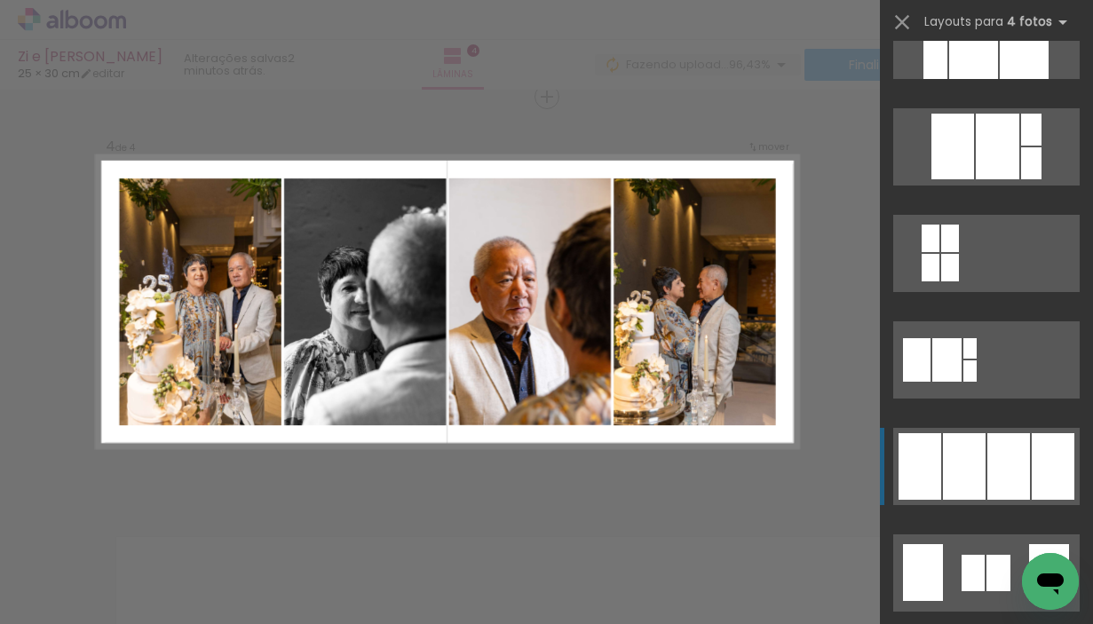
click at [991, 555] on div at bounding box center [998, 573] width 24 height 36
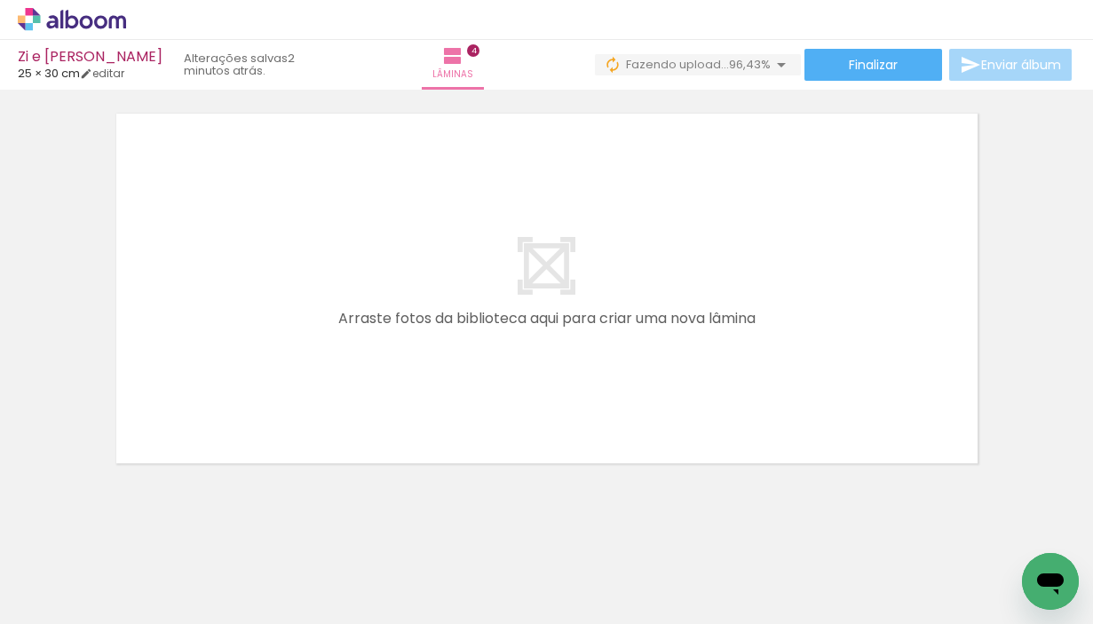
scroll to position [1674, 0]
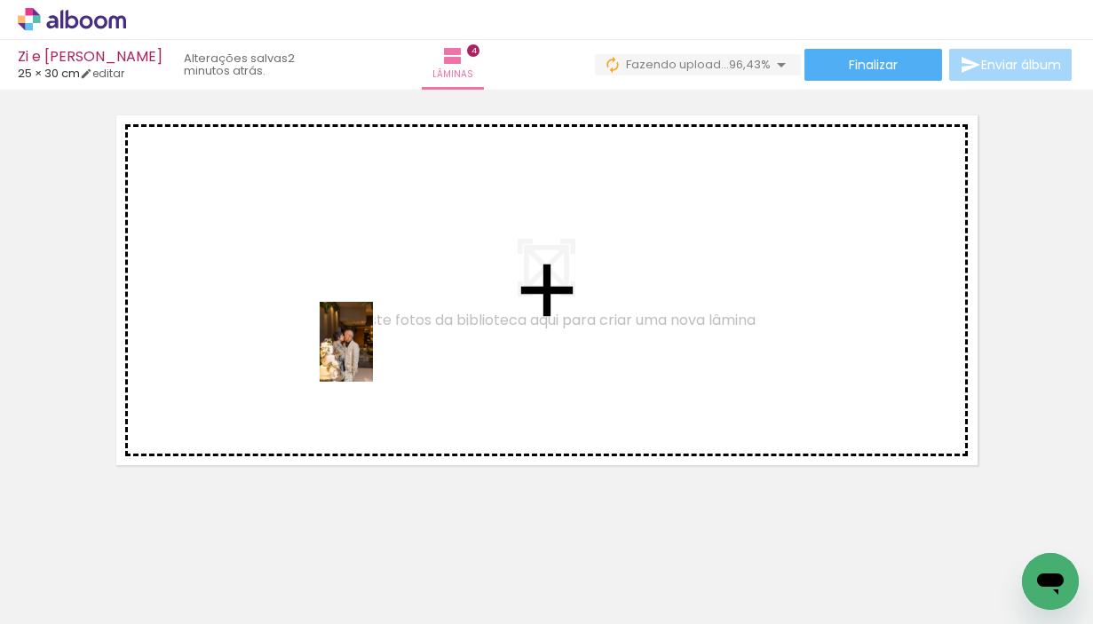
drag, startPoint x: 425, startPoint y: 570, endPoint x: 373, endPoint y: 355, distance: 221.1
click at [373, 355] on quentale-workspace at bounding box center [546, 312] width 1093 height 624
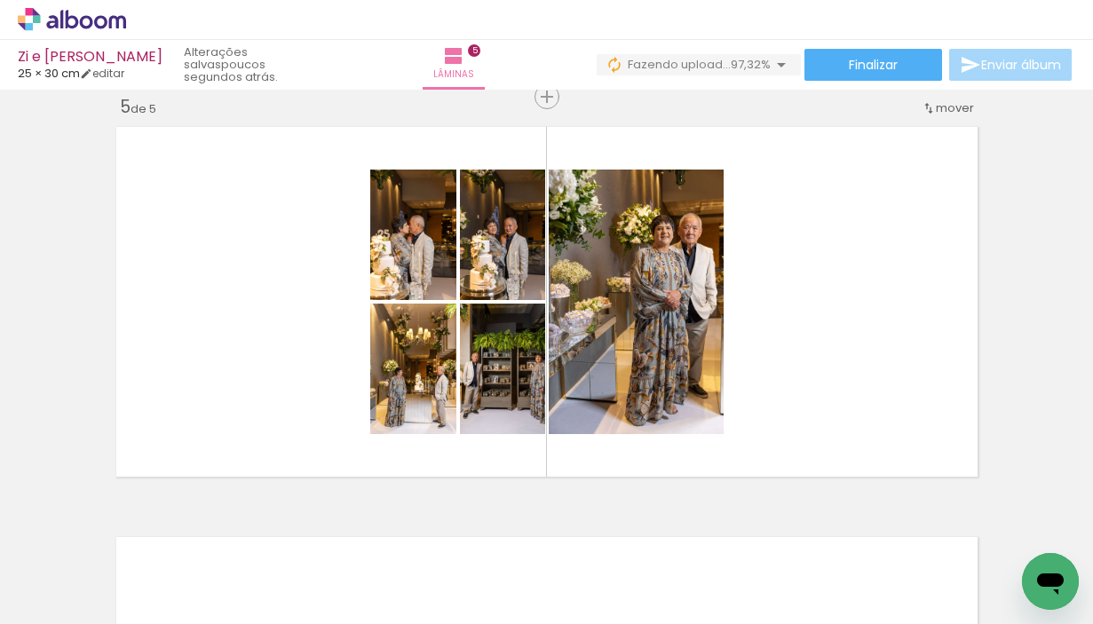
scroll to position [0, 1848]
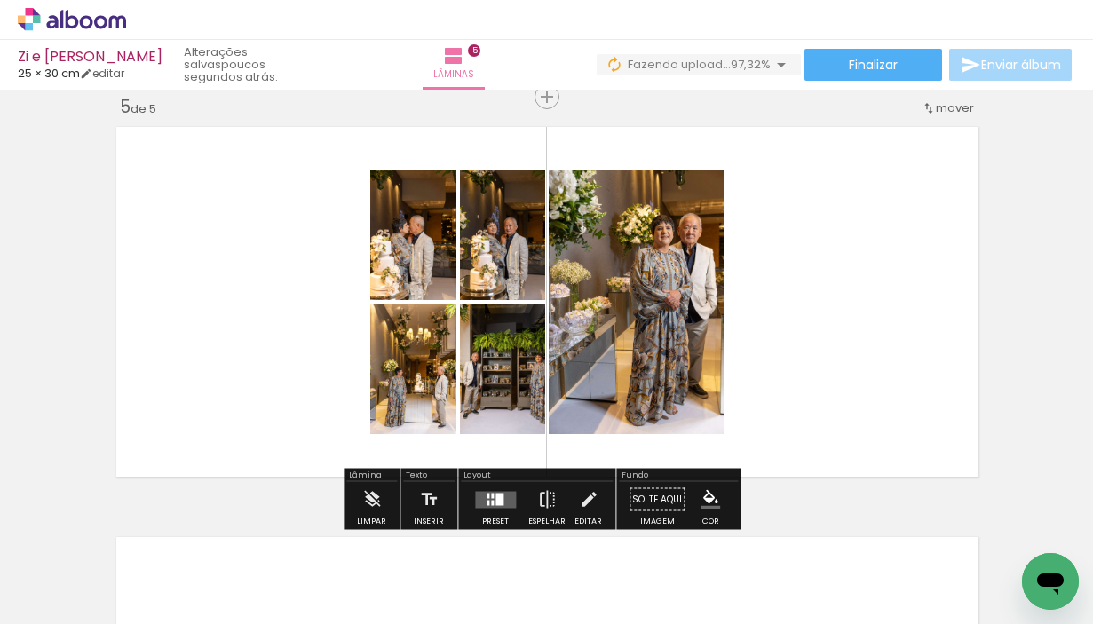
click at [501, 494] on quentale-layouter at bounding box center [495, 499] width 41 height 17
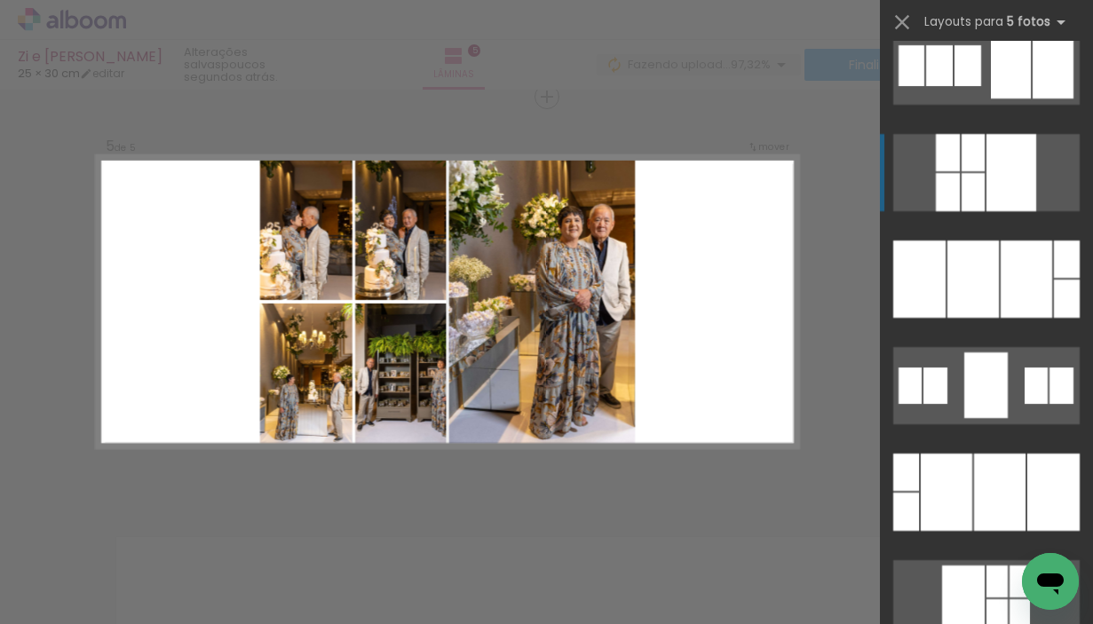
scroll to position [377, 0]
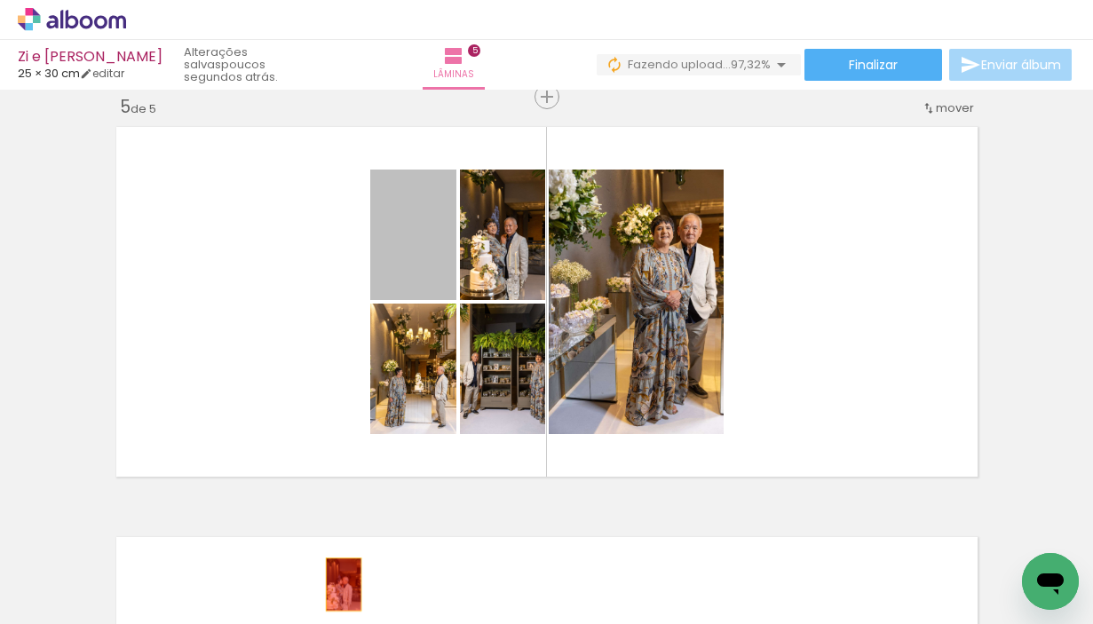
drag, startPoint x: 399, startPoint y: 257, endPoint x: 336, endPoint y: 584, distance: 333.7
click at [336, 584] on quentale-workspace at bounding box center [546, 312] width 1093 height 624
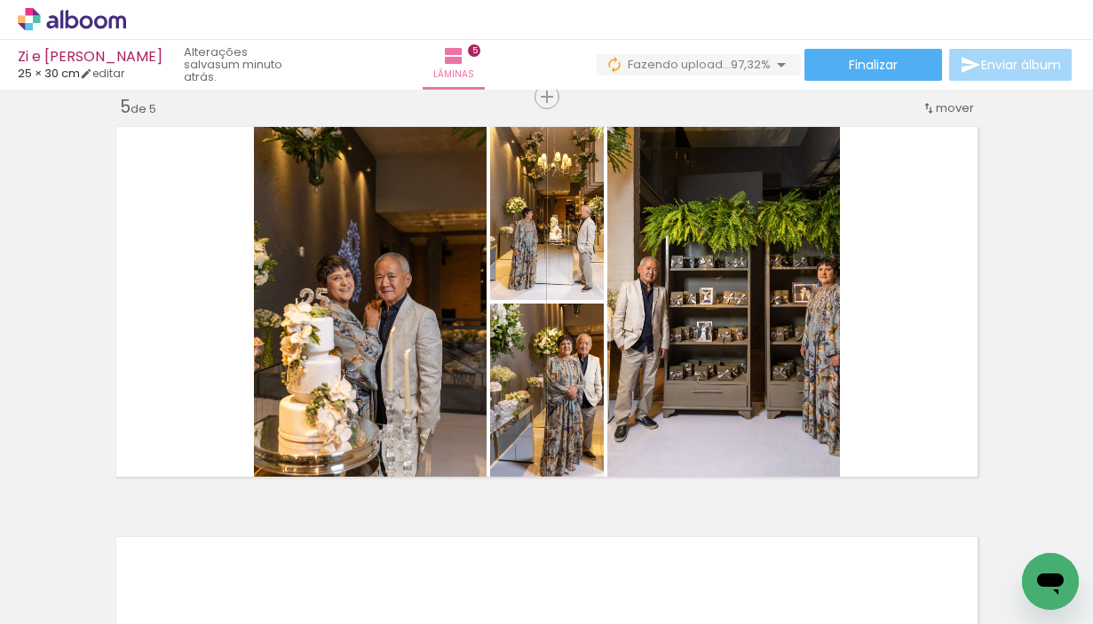
scroll to position [0, 1506]
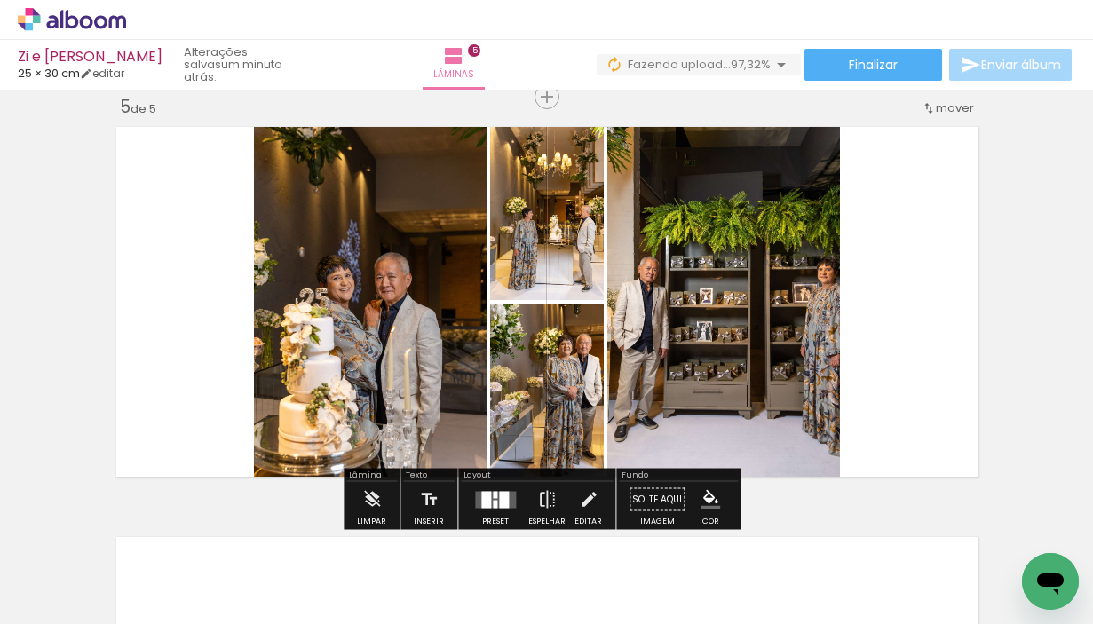
click at [494, 491] on quentale-layouter at bounding box center [495, 499] width 41 height 17
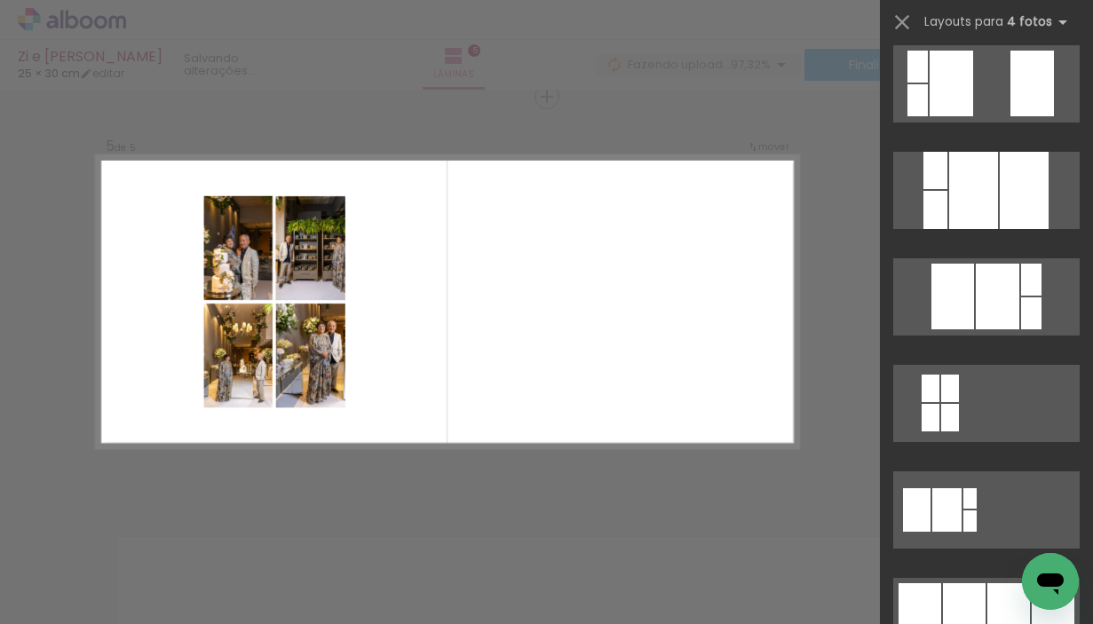
scroll to position [1073, 0]
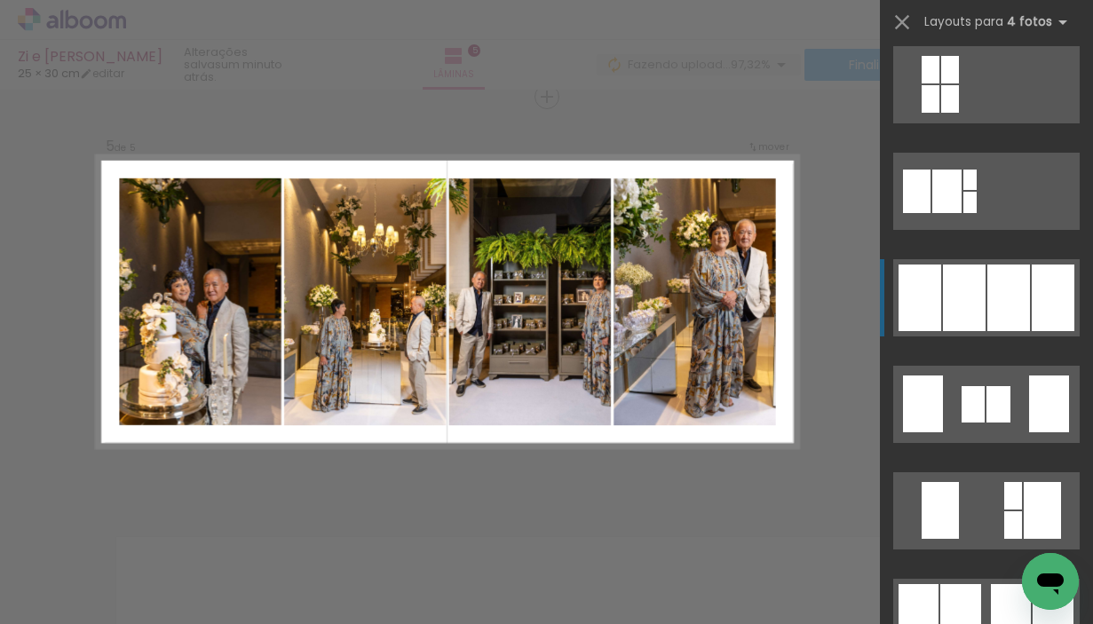
click at [1031, 375] on div at bounding box center [1049, 403] width 40 height 57
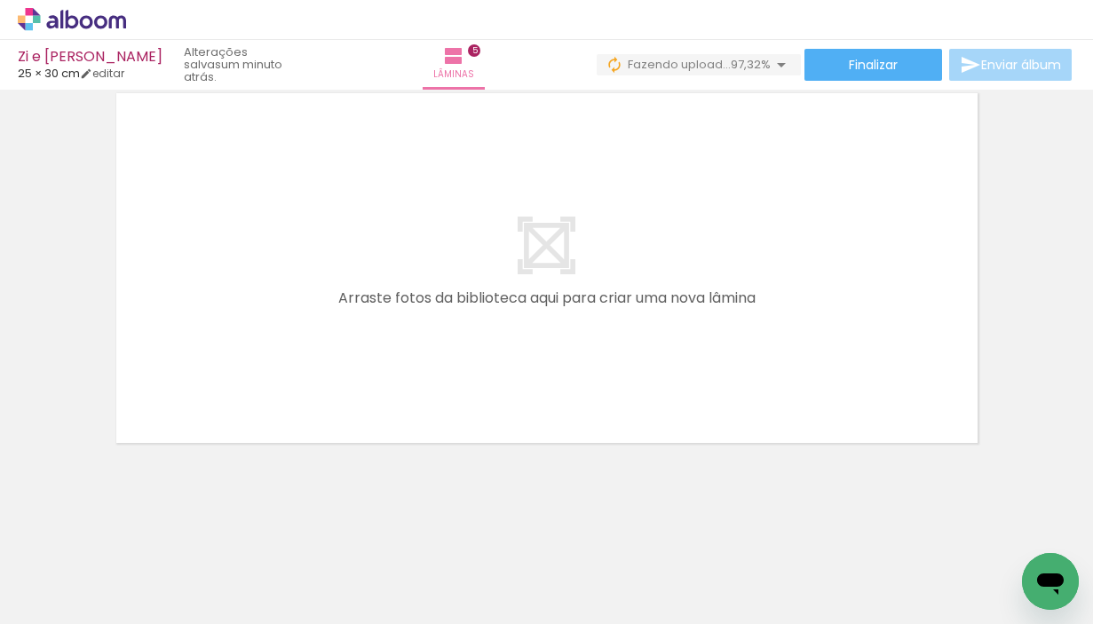
scroll to position [2081, 0]
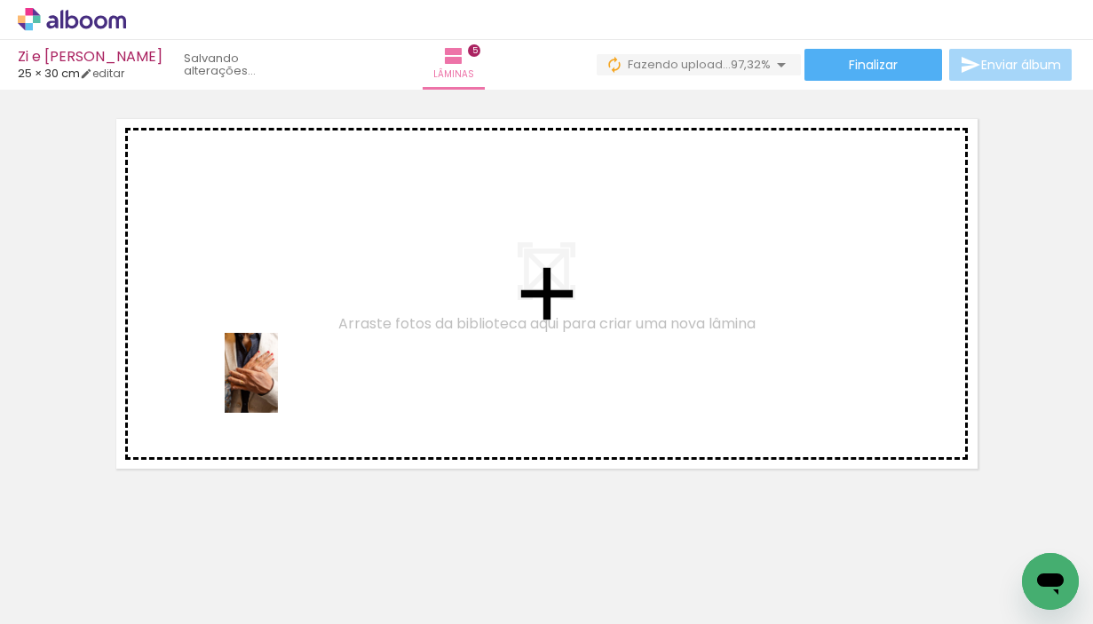
drag, startPoint x: 770, startPoint y: 583, endPoint x: 278, endPoint y: 386, distance: 529.7
click at [278, 386] on quentale-workspace at bounding box center [546, 312] width 1093 height 624
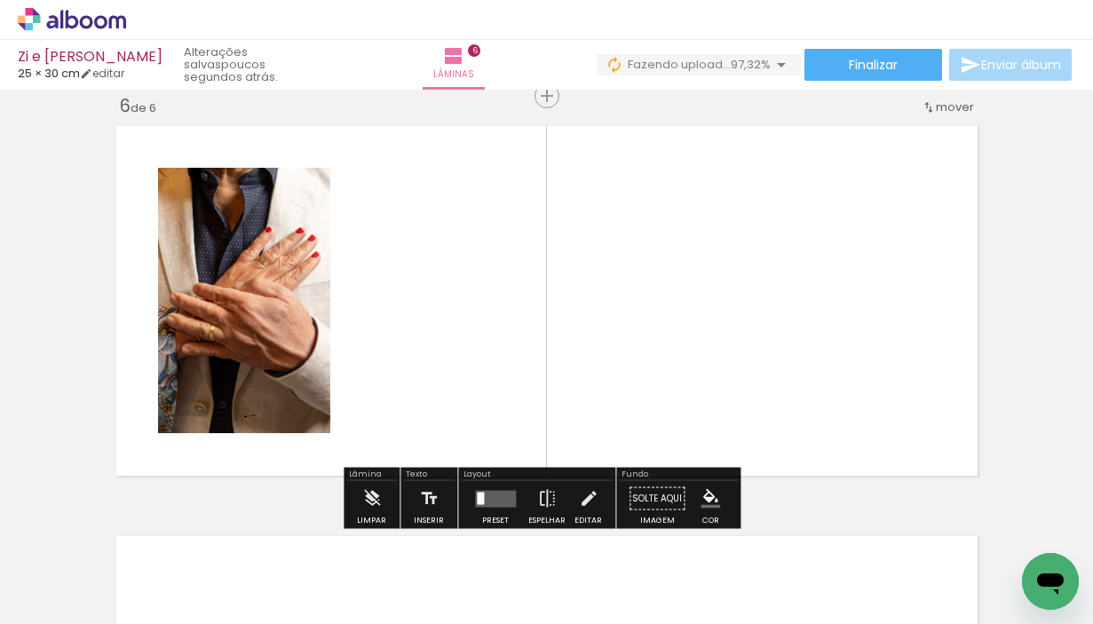
scroll to position [2073, 0]
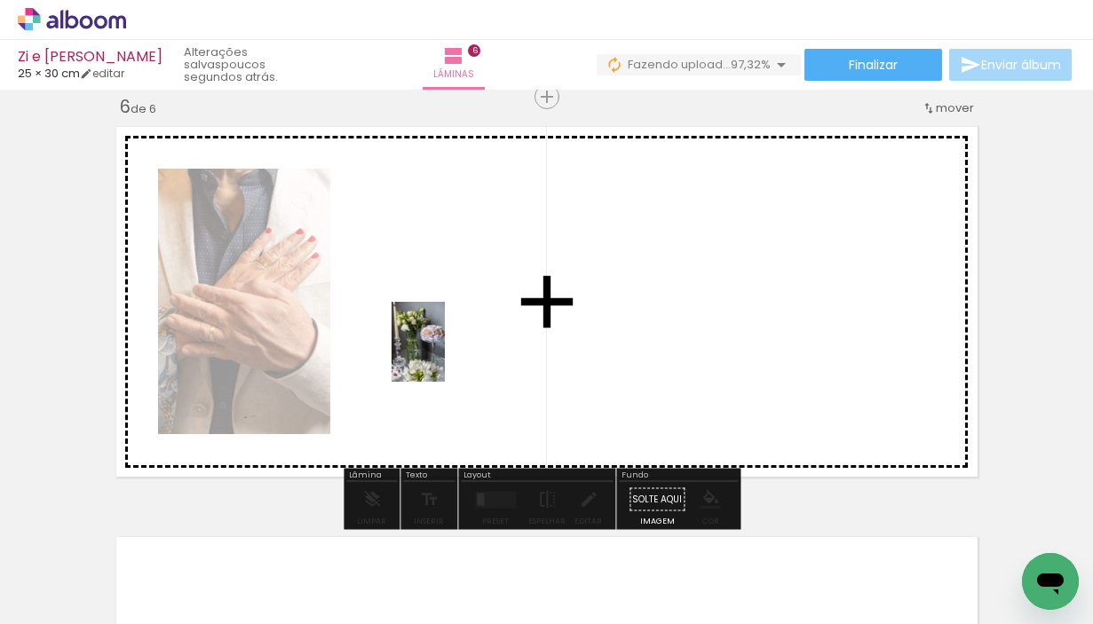
drag, startPoint x: 1070, startPoint y: 545, endPoint x: 445, endPoint y: 355, distance: 653.1
click at [445, 355] on quentale-workspace at bounding box center [546, 312] width 1093 height 624
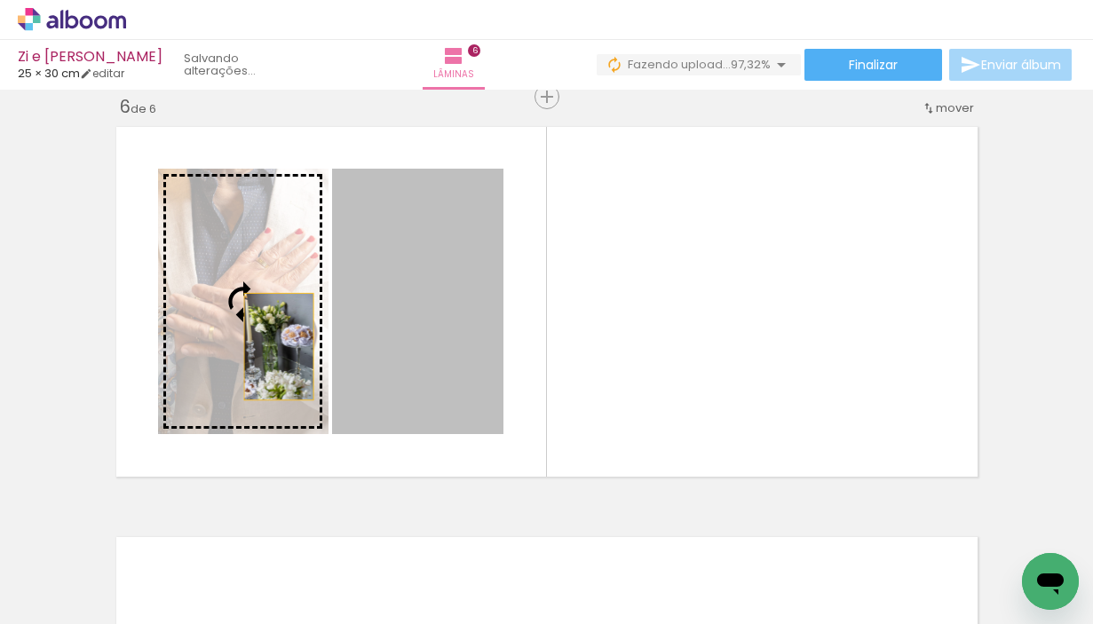
drag, startPoint x: 444, startPoint y: 355, endPoint x: 262, endPoint y: 347, distance: 182.1
click at [0, 0] on slot at bounding box center [0, 0] width 0 height 0
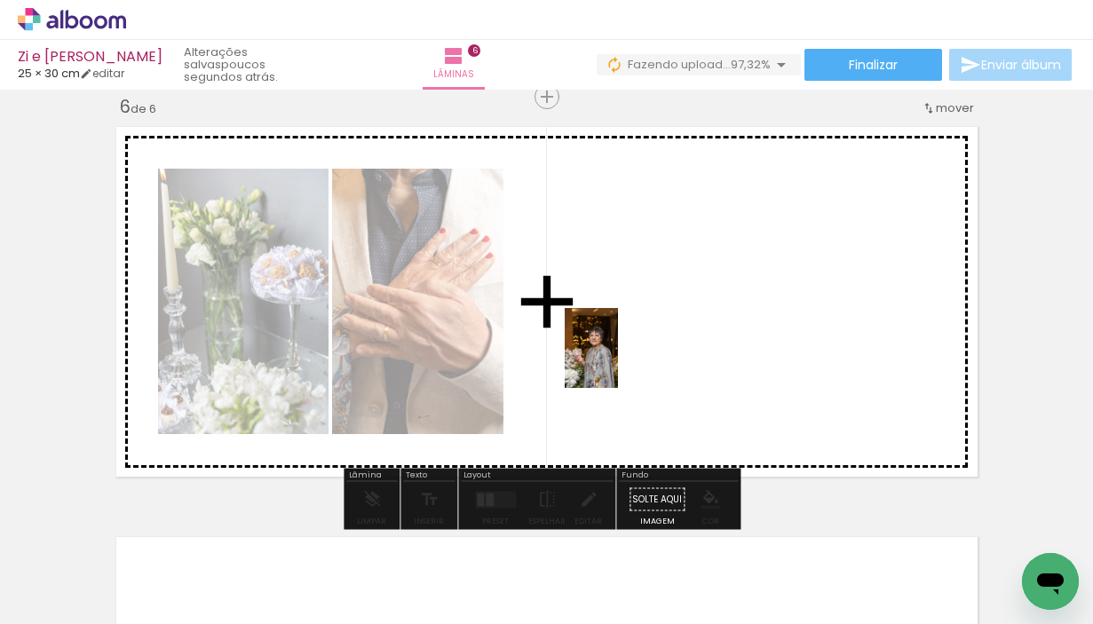
drag, startPoint x: 868, startPoint y: 587, endPoint x: 618, endPoint y: 361, distance: 336.9
click at [618, 361] on quentale-workspace at bounding box center [546, 312] width 1093 height 624
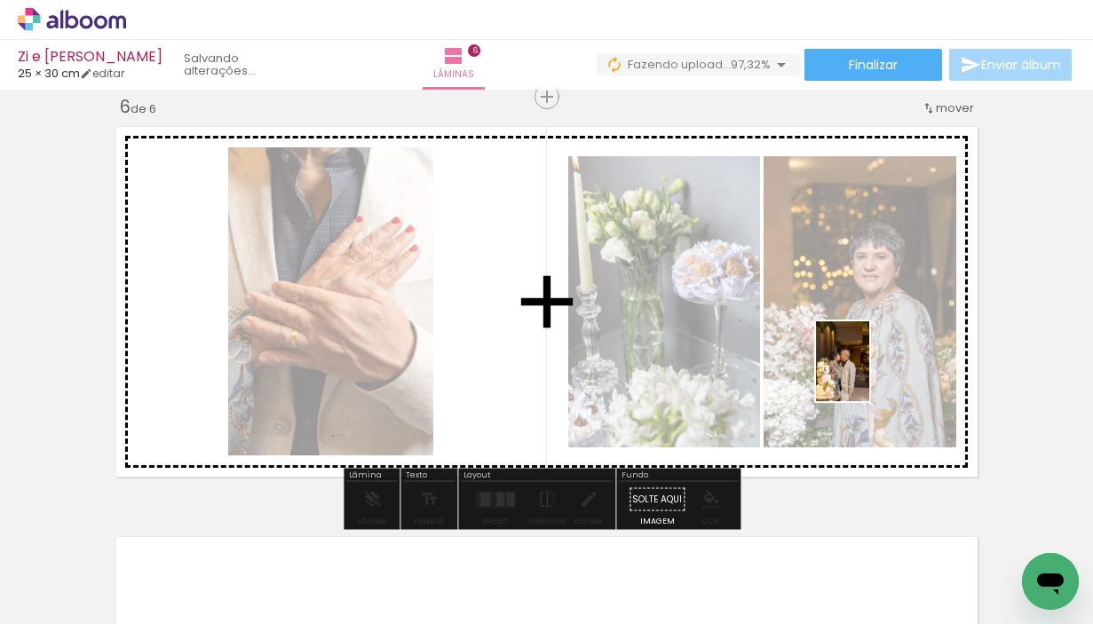
drag, startPoint x: 269, startPoint y: 564, endPoint x: 869, endPoint y: 375, distance: 629.1
click at [869, 375] on quentale-workspace at bounding box center [546, 312] width 1093 height 624
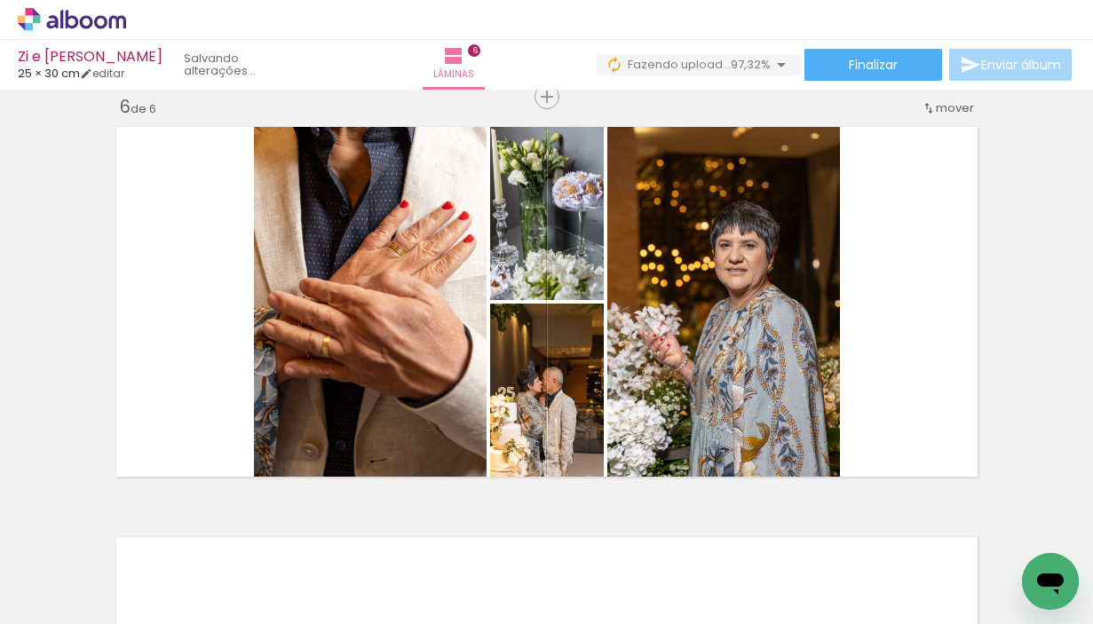
scroll to position [0, 5148]
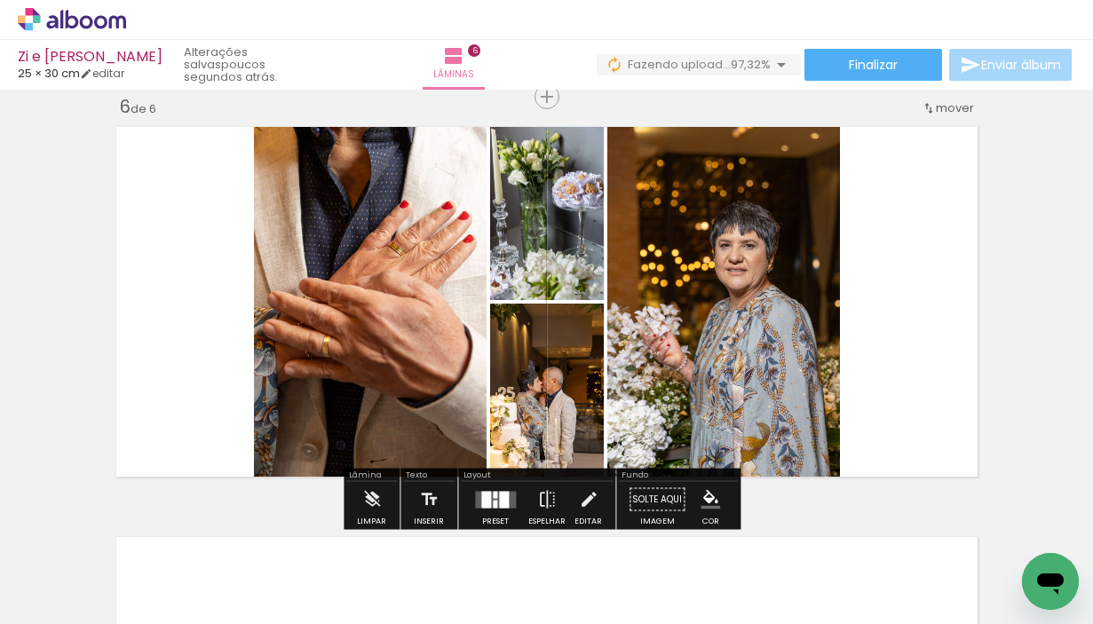
click at [481, 495] on div at bounding box center [486, 499] width 10 height 17
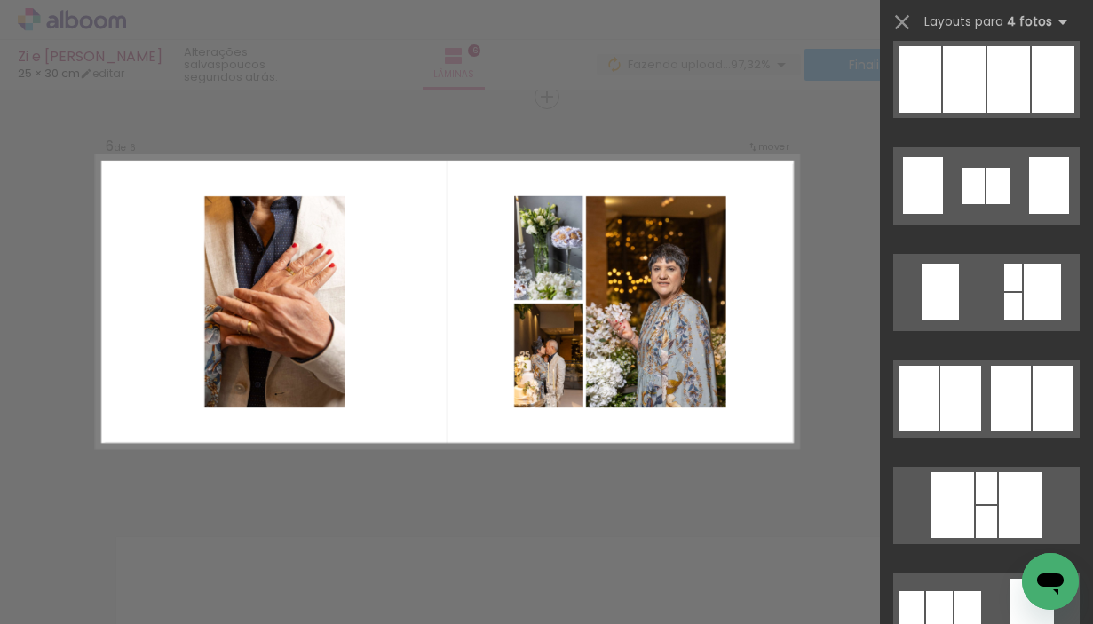
scroll to position [1358, 0]
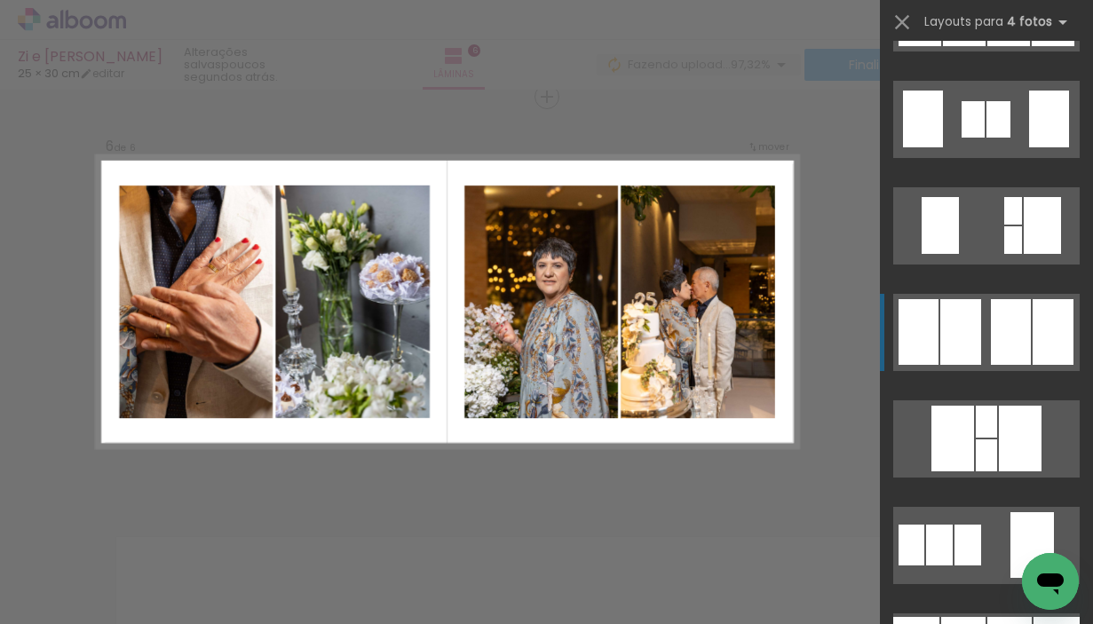
click at [1010, 138] on div at bounding box center [998, 119] width 24 height 36
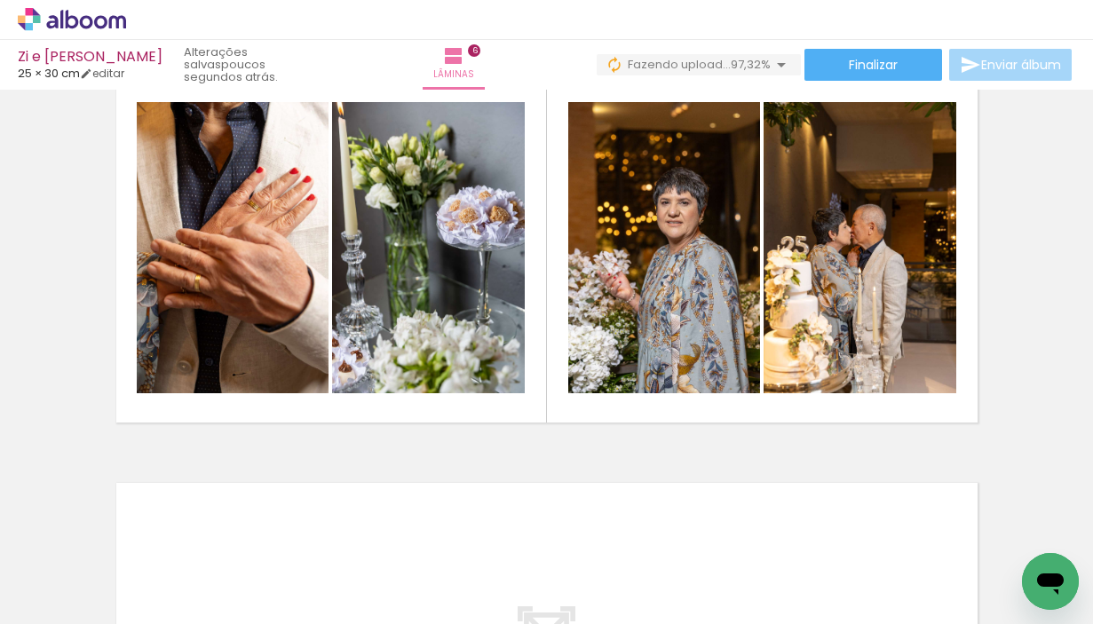
scroll to position [2124, 0]
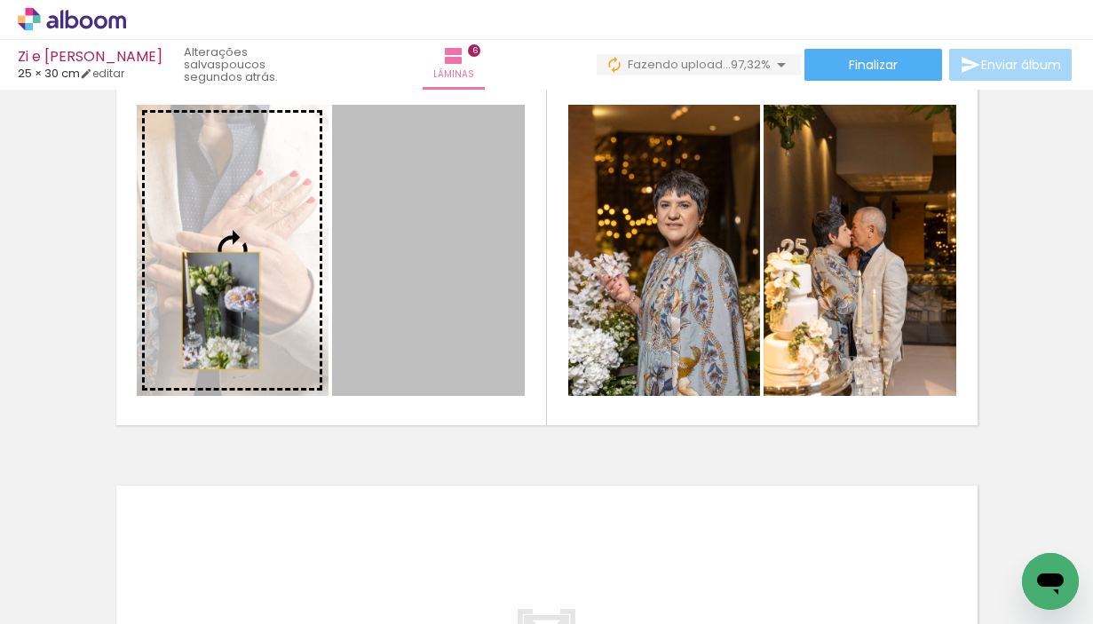
drag, startPoint x: 429, startPoint y: 332, endPoint x: 212, endPoint y: 312, distance: 217.5
click at [0, 0] on slot at bounding box center [0, 0] width 0 height 0
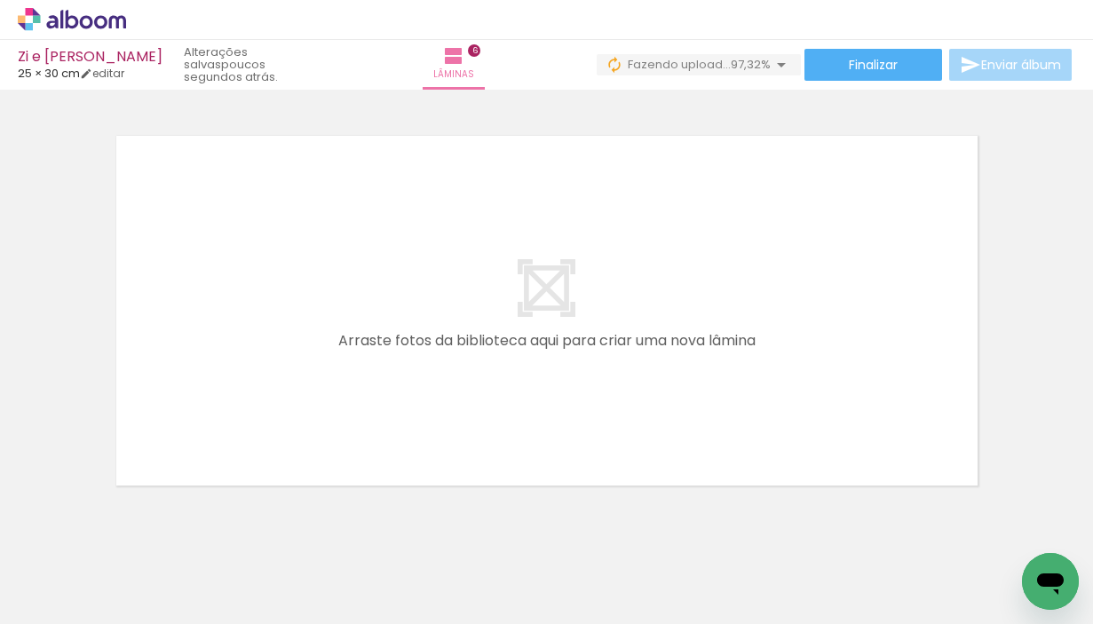
scroll to position [0, 5123]
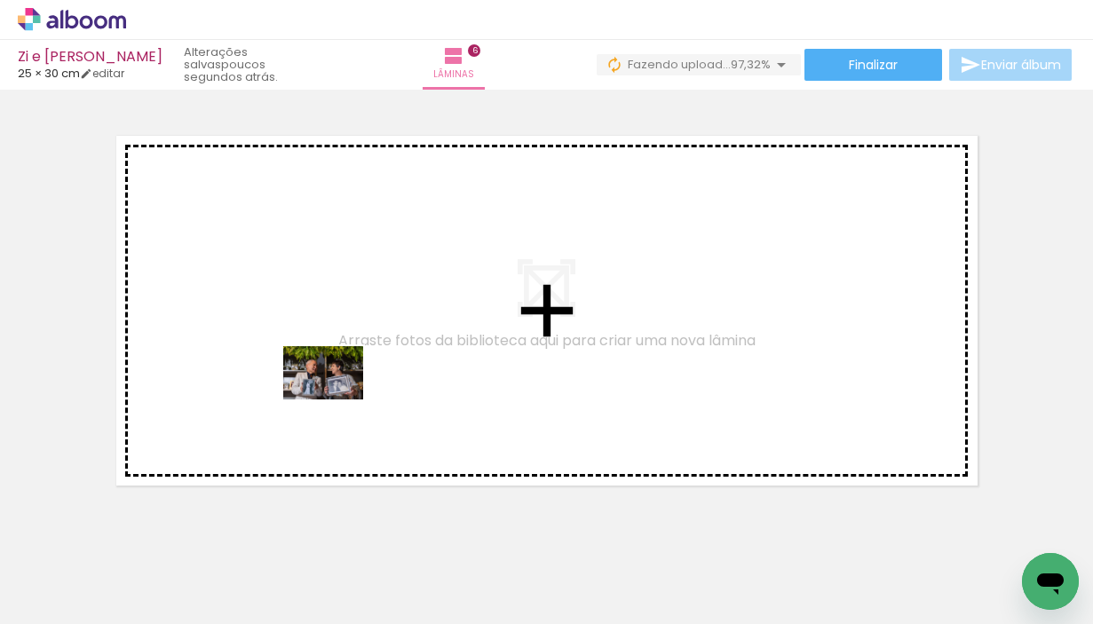
drag, startPoint x: 613, startPoint y: 574, endPoint x: 336, endPoint y: 399, distance: 327.5
click at [336, 399] on quentale-workspace at bounding box center [546, 312] width 1093 height 624
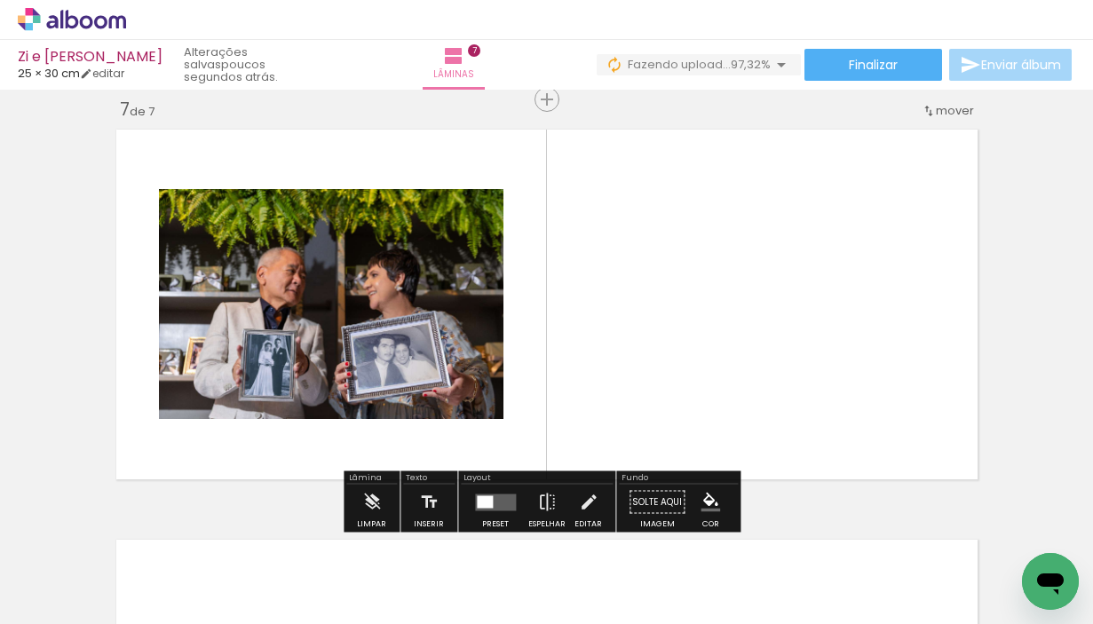
scroll to position [2483, 0]
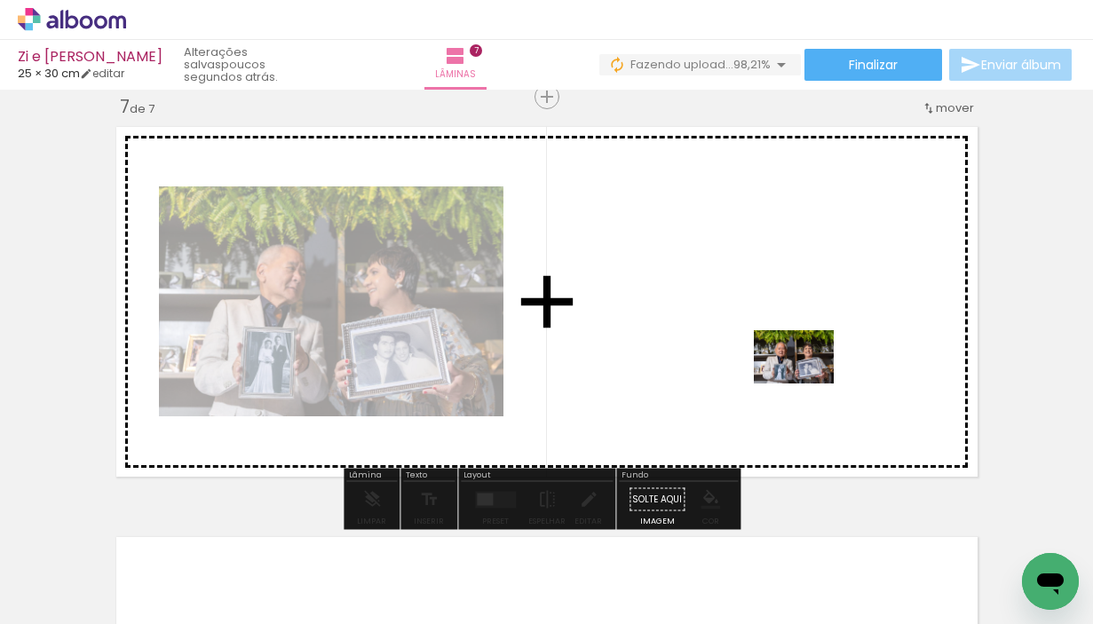
drag, startPoint x: 738, startPoint y: 578, endPoint x: 807, endPoint y: 383, distance: 206.3
click at [807, 383] on quentale-workspace at bounding box center [546, 312] width 1093 height 624
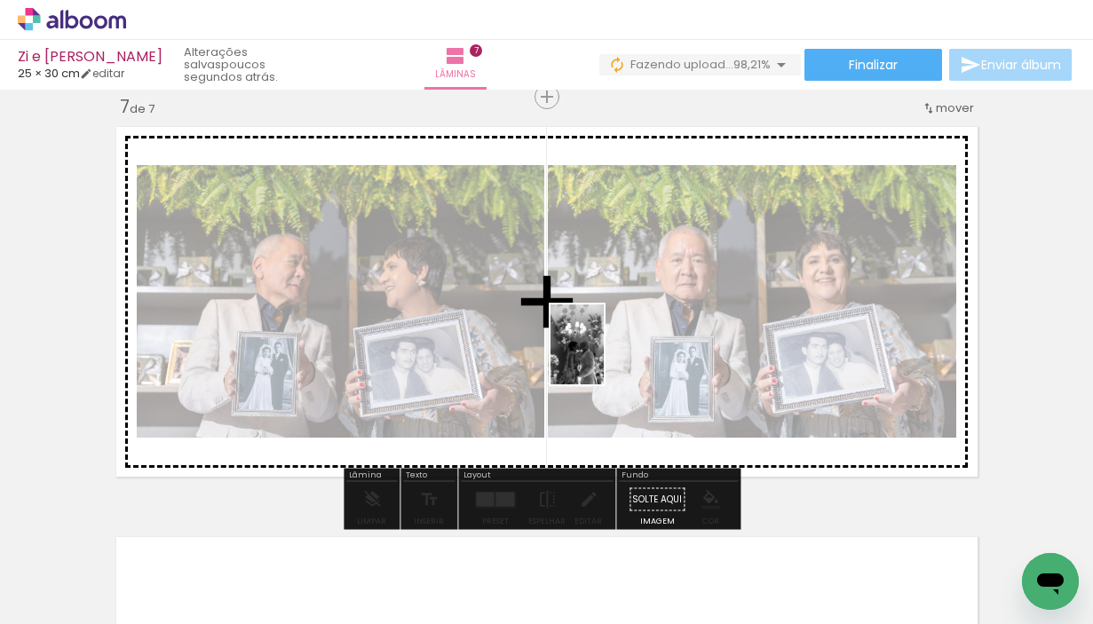
drag, startPoint x: 837, startPoint y: 568, endPoint x: 604, endPoint y: 358, distance: 314.2
click at [604, 358] on quentale-workspace at bounding box center [546, 312] width 1093 height 624
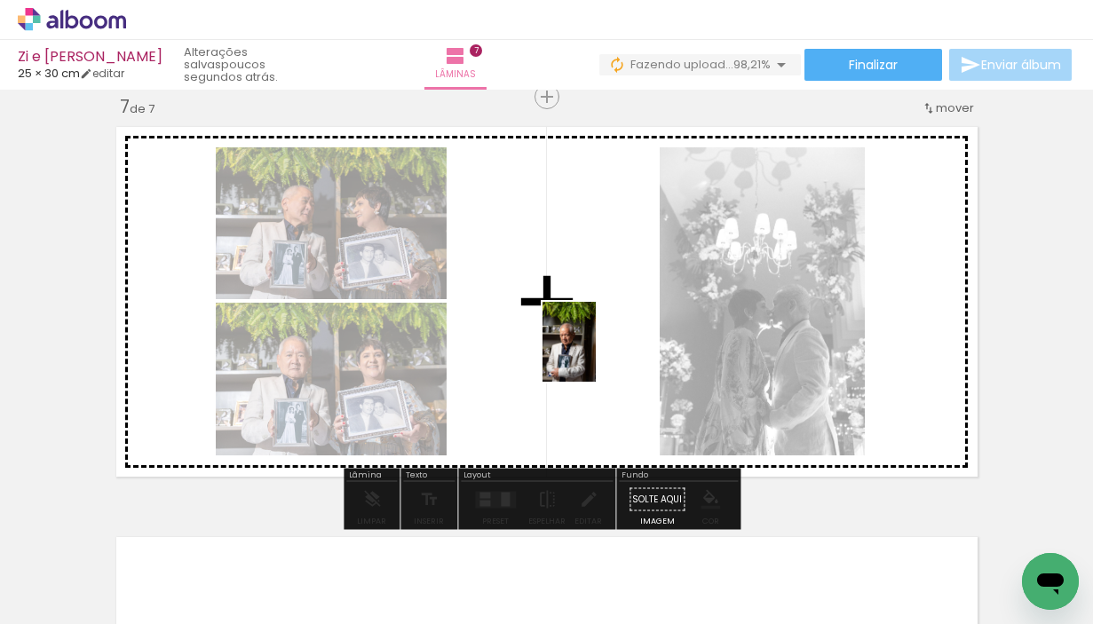
drag, startPoint x: 922, startPoint y: 563, endPoint x: 596, endPoint y: 355, distance: 387.1
click at [596, 355] on quentale-workspace at bounding box center [546, 312] width 1093 height 624
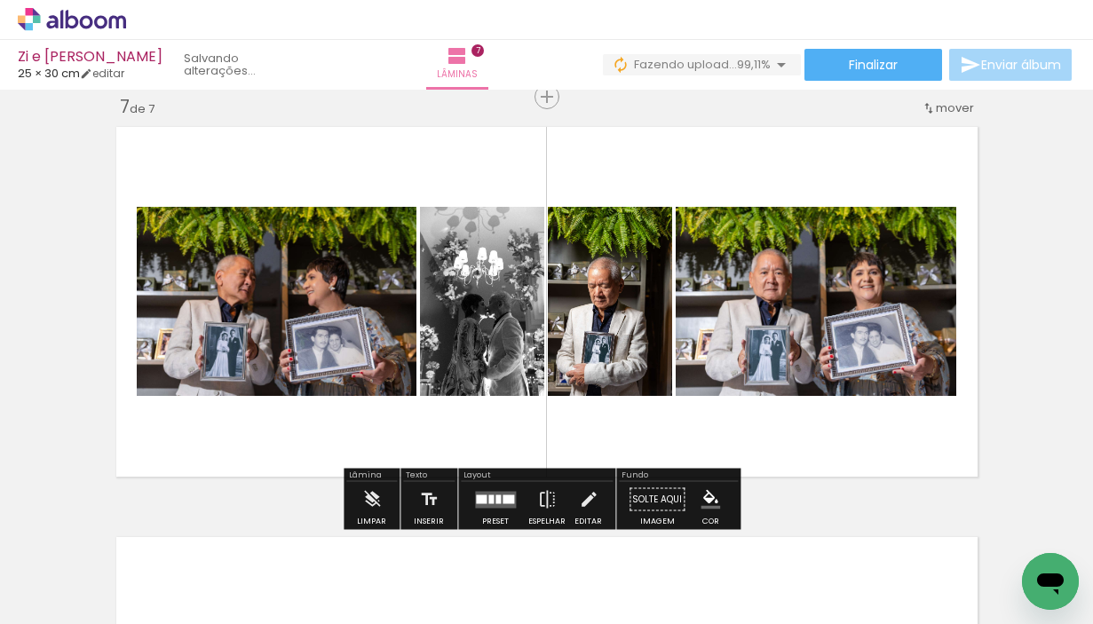
click at [489, 502] on quentale-layouter at bounding box center [495, 499] width 41 height 17
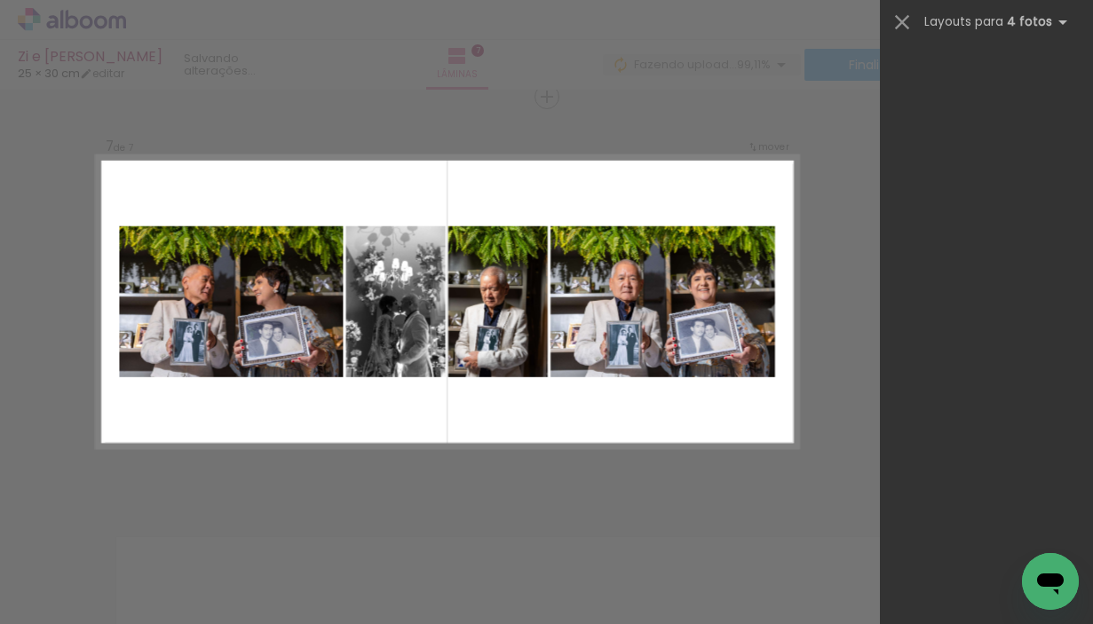
scroll to position [0, 0]
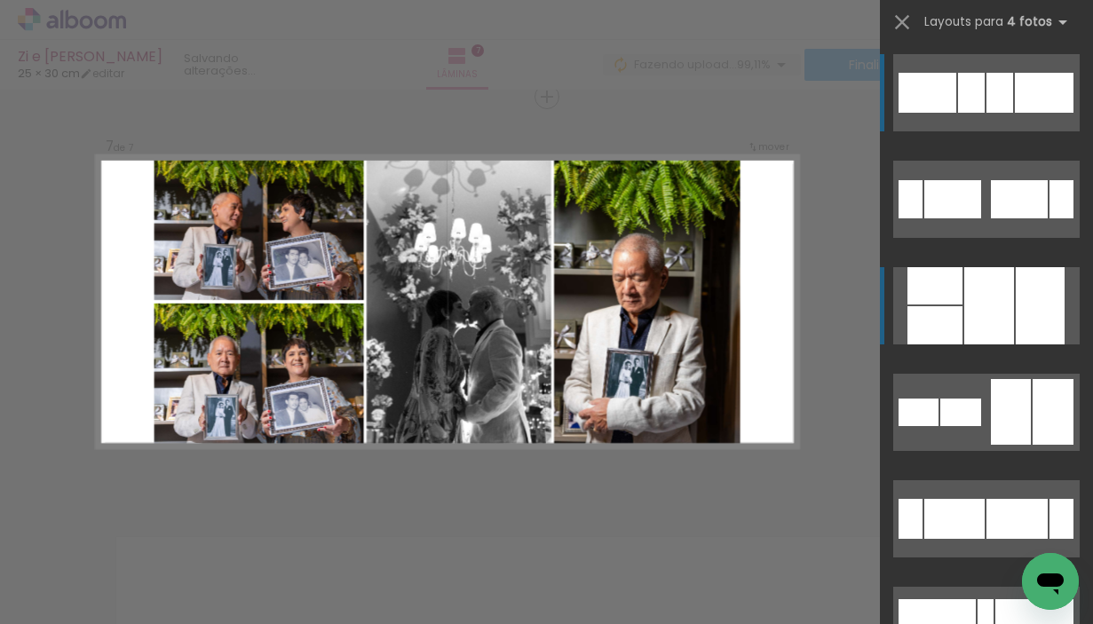
click at [998, 324] on div at bounding box center [989, 305] width 50 height 77
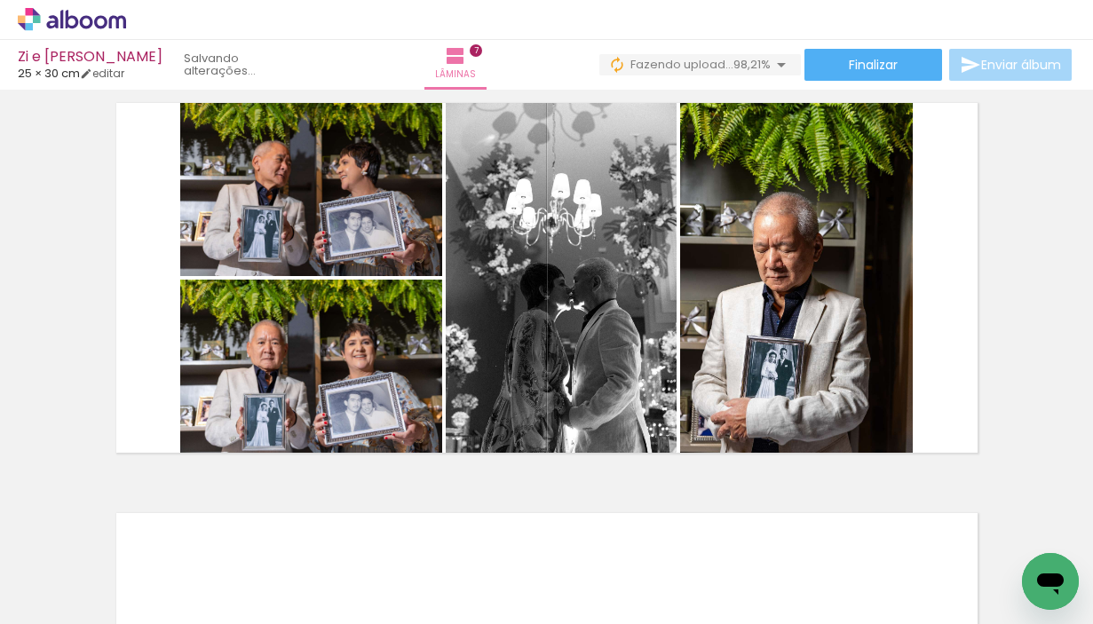
scroll to position [2506, 0]
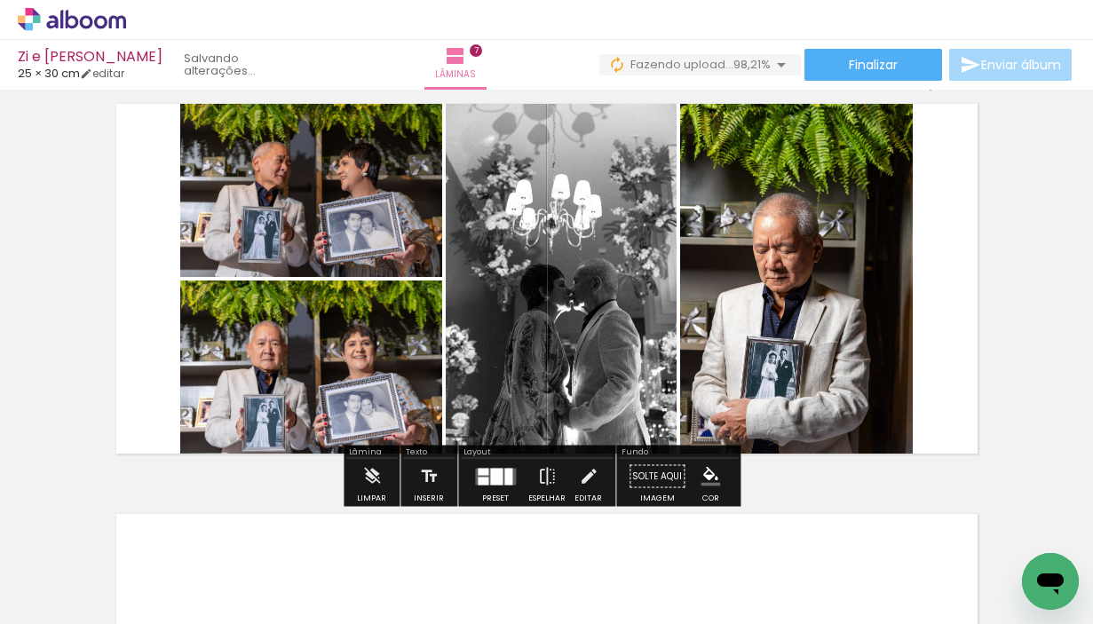
click at [492, 478] on div at bounding box center [496, 476] width 12 height 17
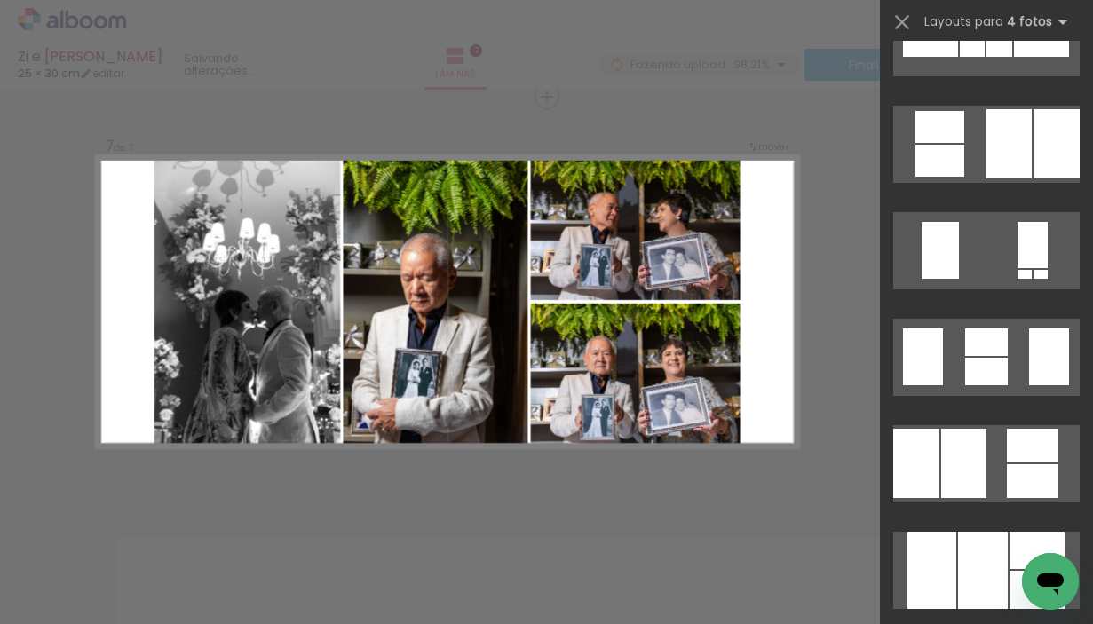
scroll to position [1340, 0]
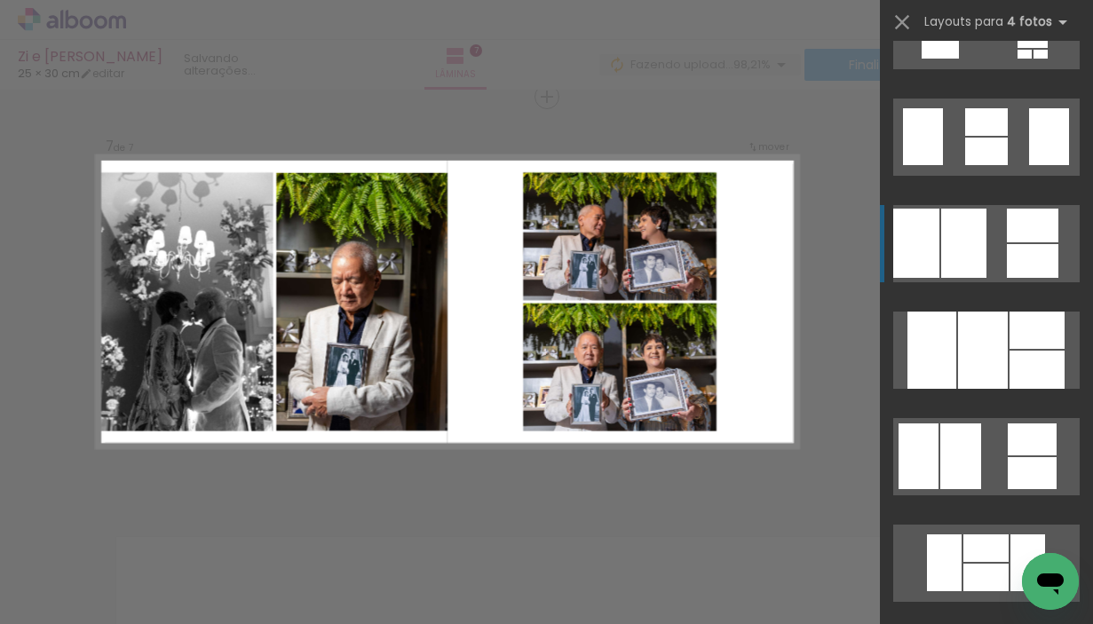
click at [1029, 165] on div at bounding box center [1049, 136] width 40 height 57
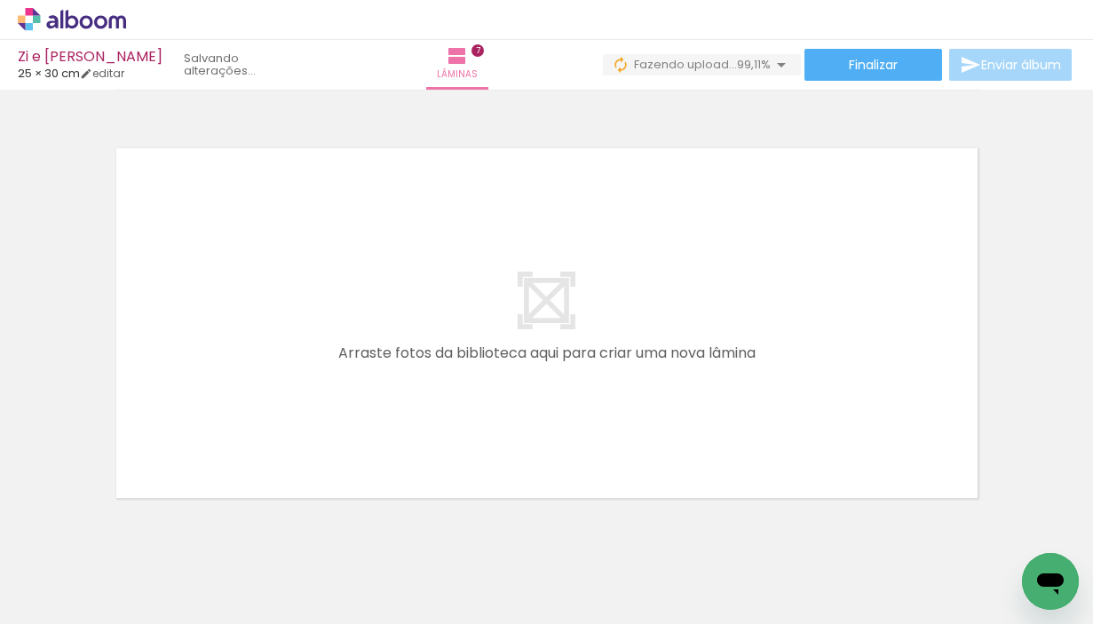
scroll to position [2873, 0]
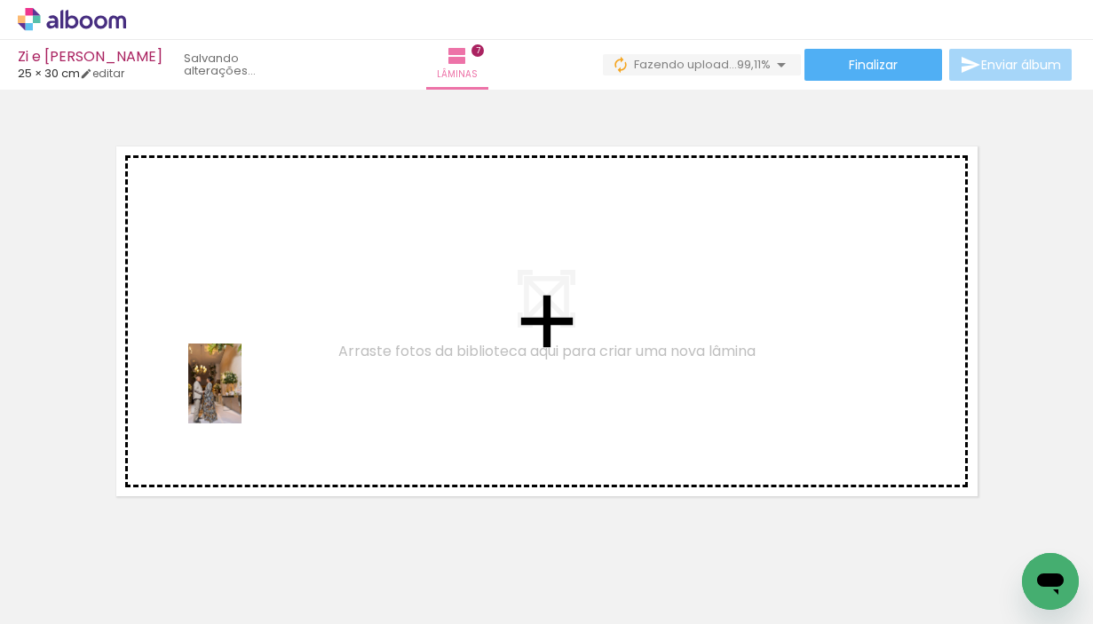
drag, startPoint x: 318, startPoint y: 582, endPoint x: 241, endPoint y: 397, distance: 200.6
click at [241, 397] on quentale-workspace at bounding box center [546, 312] width 1093 height 624
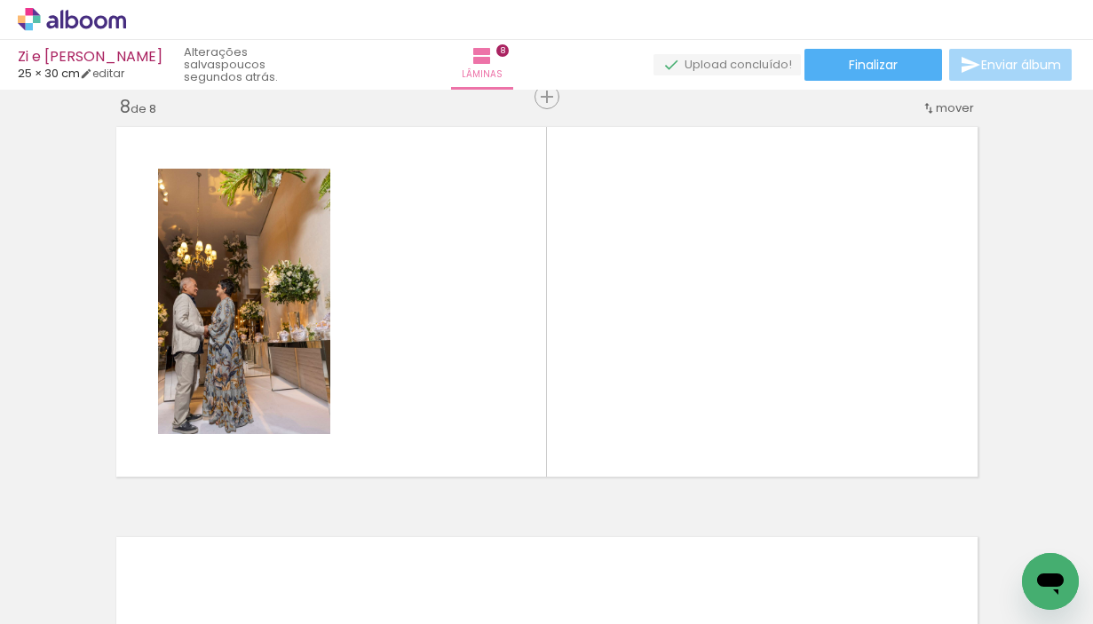
scroll to position [0, 2219]
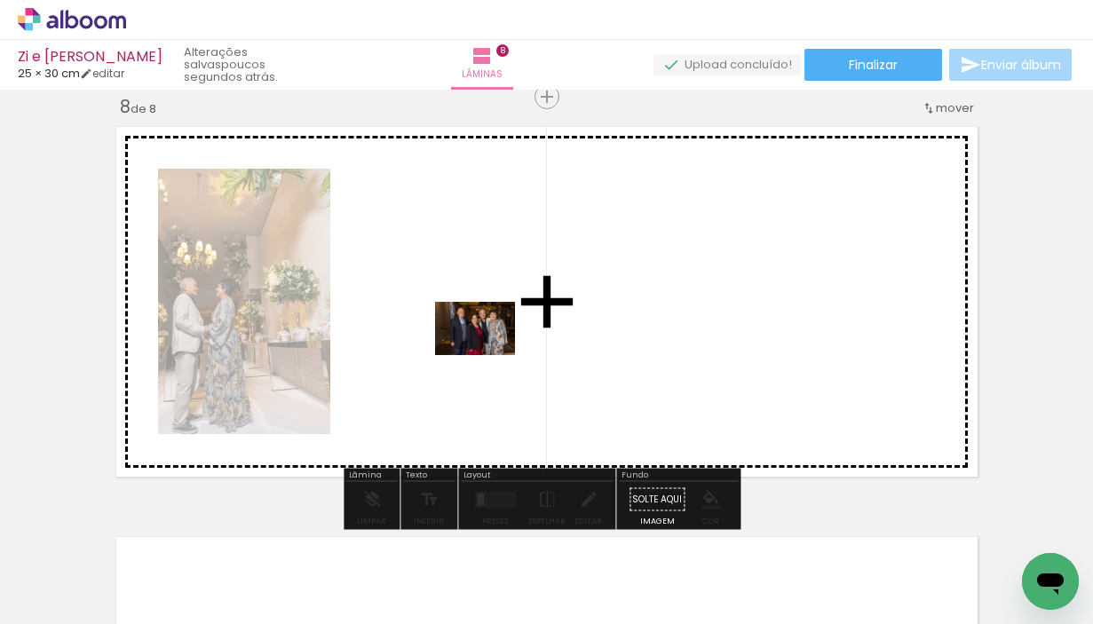
drag, startPoint x: 253, startPoint y: 570, endPoint x: 488, endPoint y: 355, distance: 318.5
click at [488, 355] on quentale-workspace at bounding box center [546, 312] width 1093 height 624
